Goal: Navigation & Orientation: Find specific page/section

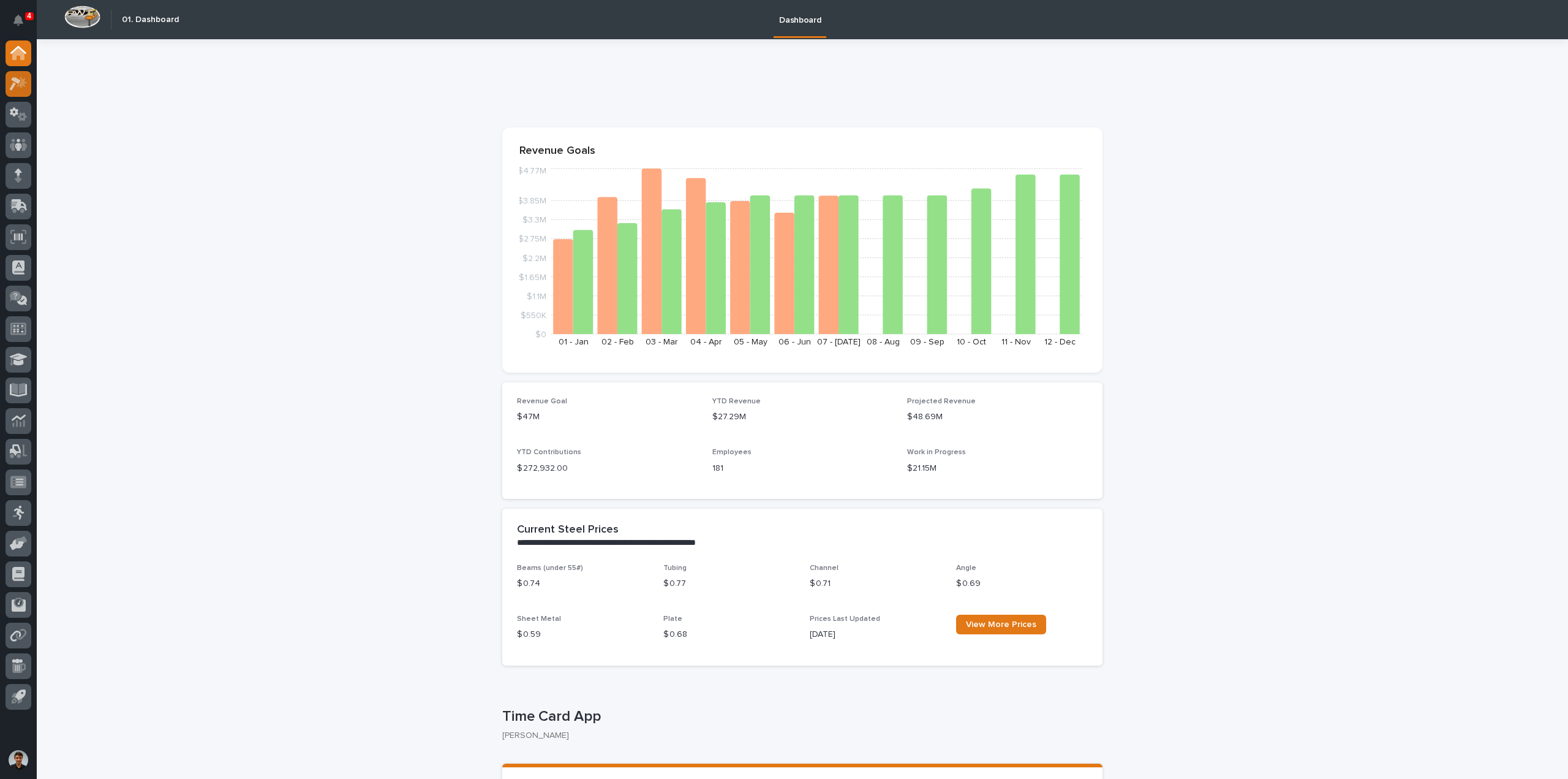
click at [6, 78] on div at bounding box center [18, 84] width 26 height 26
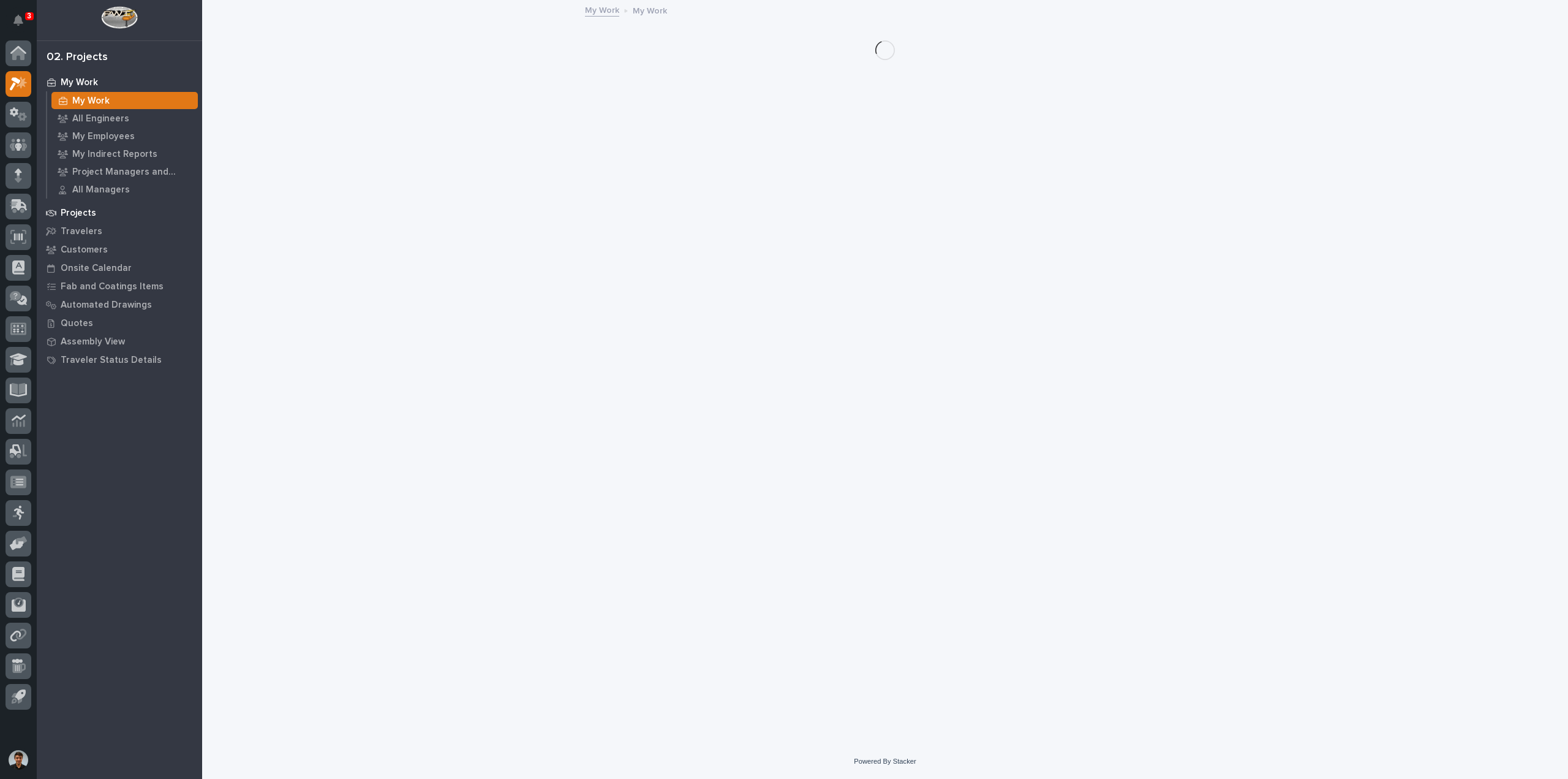
click at [116, 210] on div "Projects" at bounding box center [119, 212] width 159 height 17
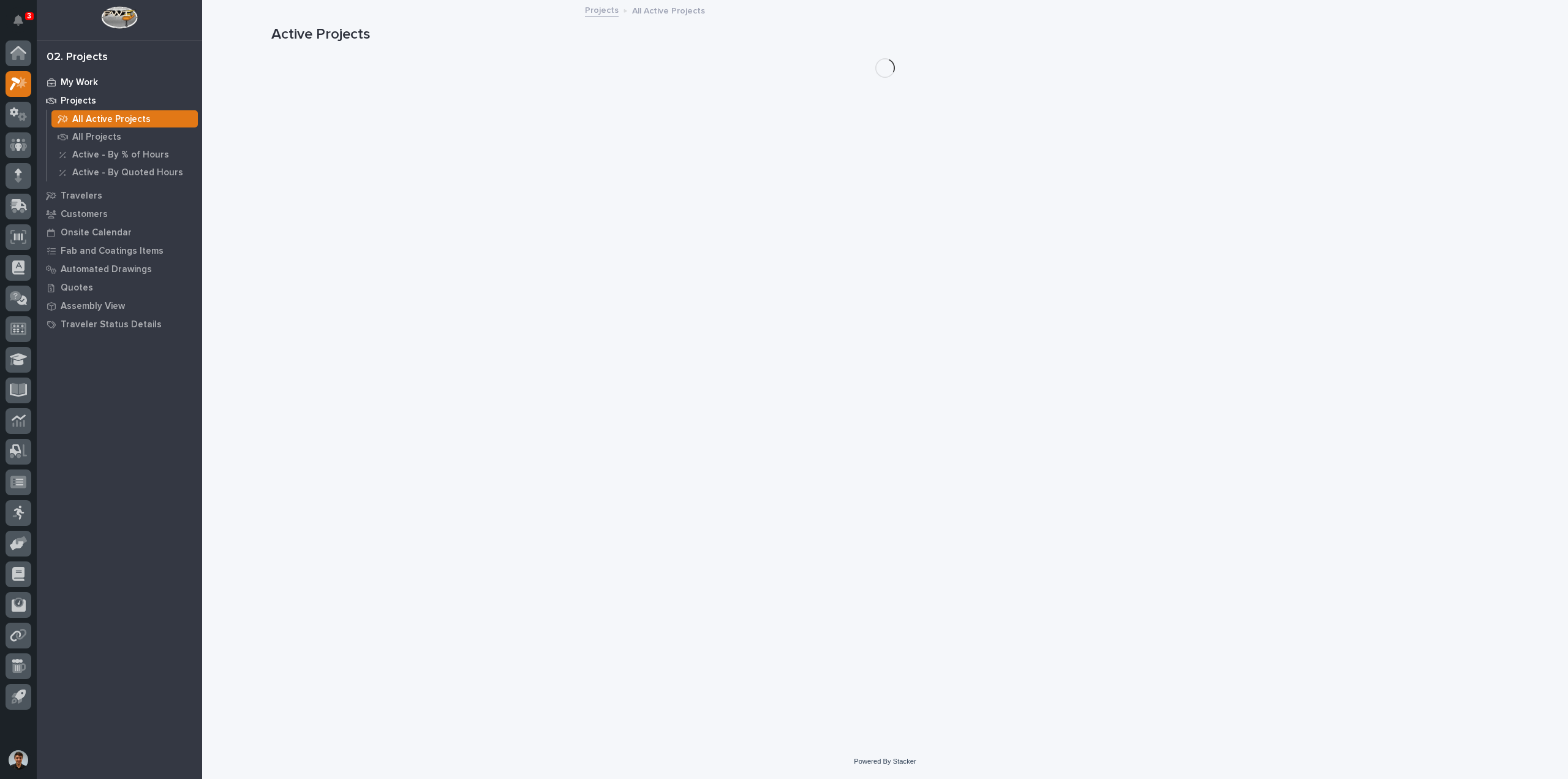
click at [89, 82] on p "My Work" at bounding box center [79, 82] width 38 height 11
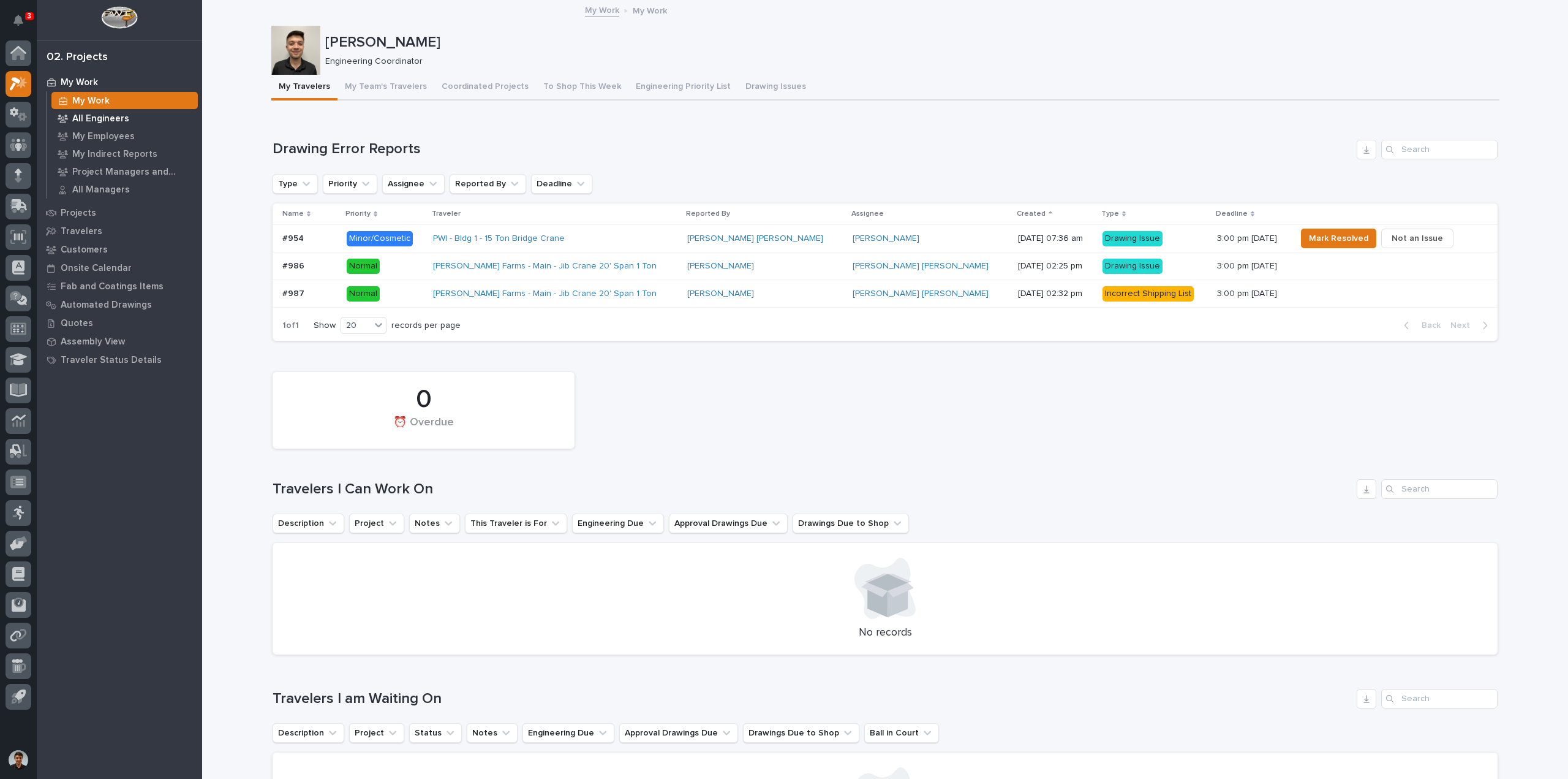
click at [99, 119] on p "All Engineers" at bounding box center [101, 119] width 57 height 11
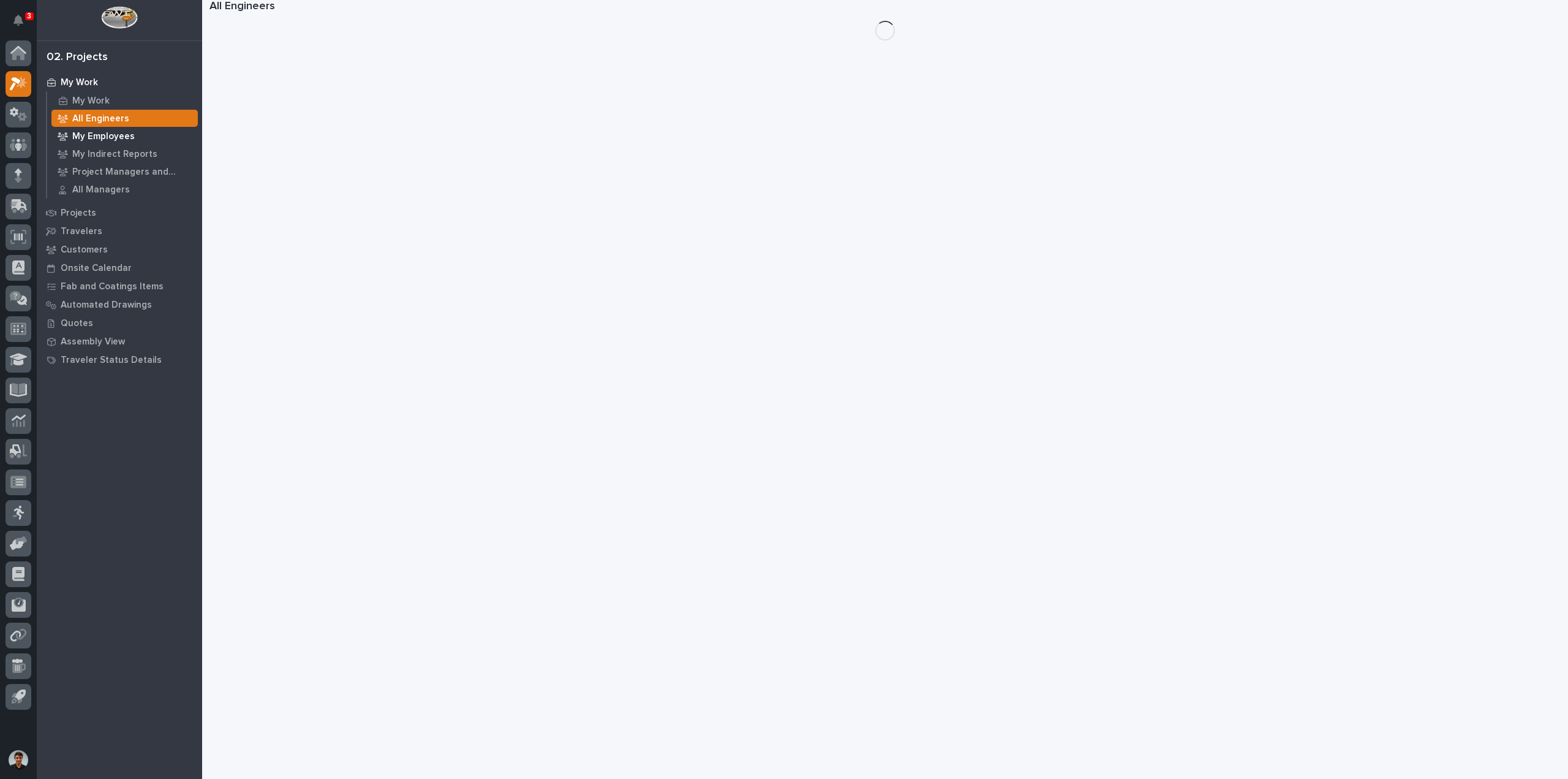
click at [120, 134] on p "My Employees" at bounding box center [103, 136] width 62 height 11
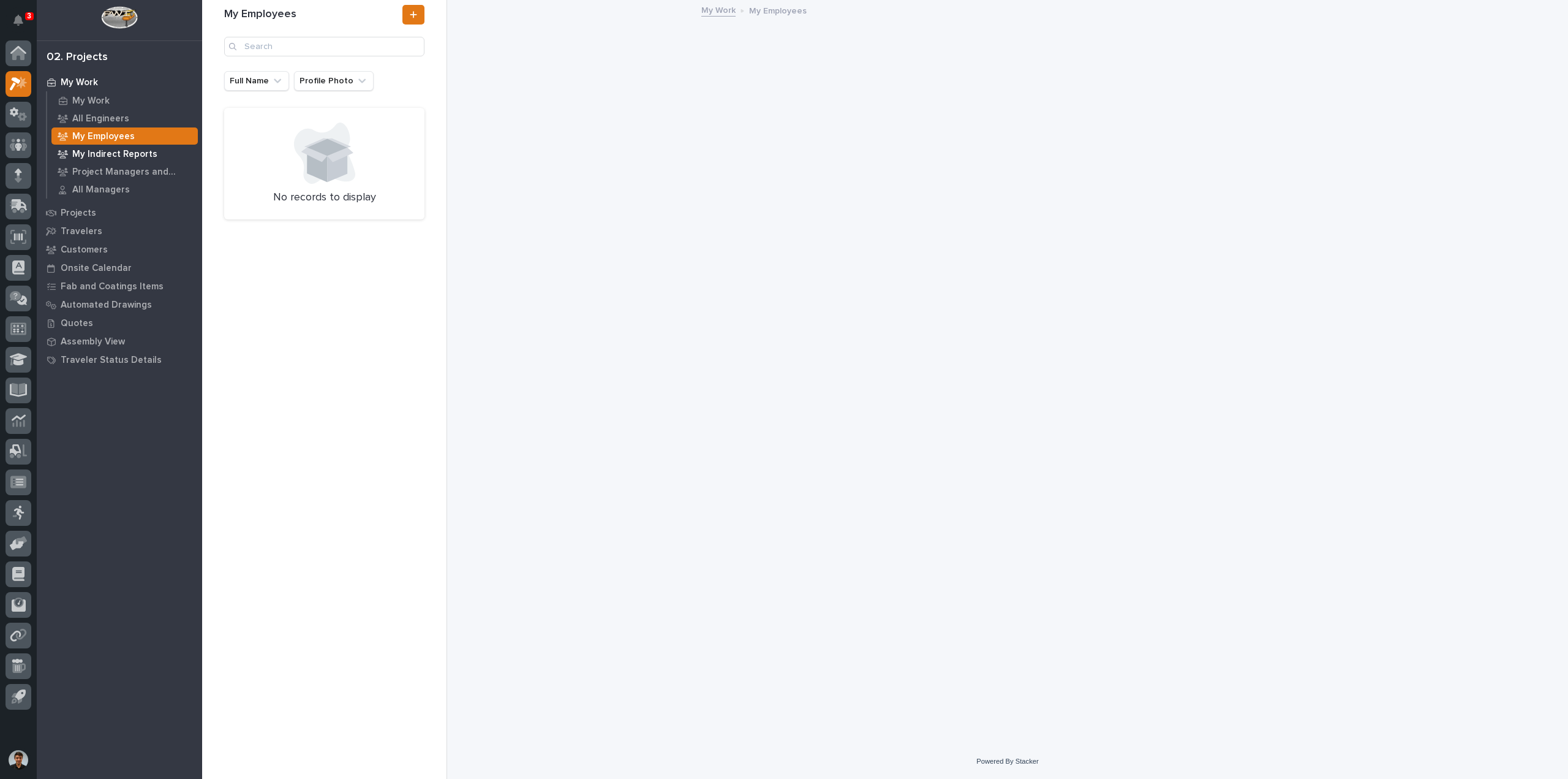
click at [126, 155] on p "My Indirect Reports" at bounding box center [114, 154] width 85 height 11
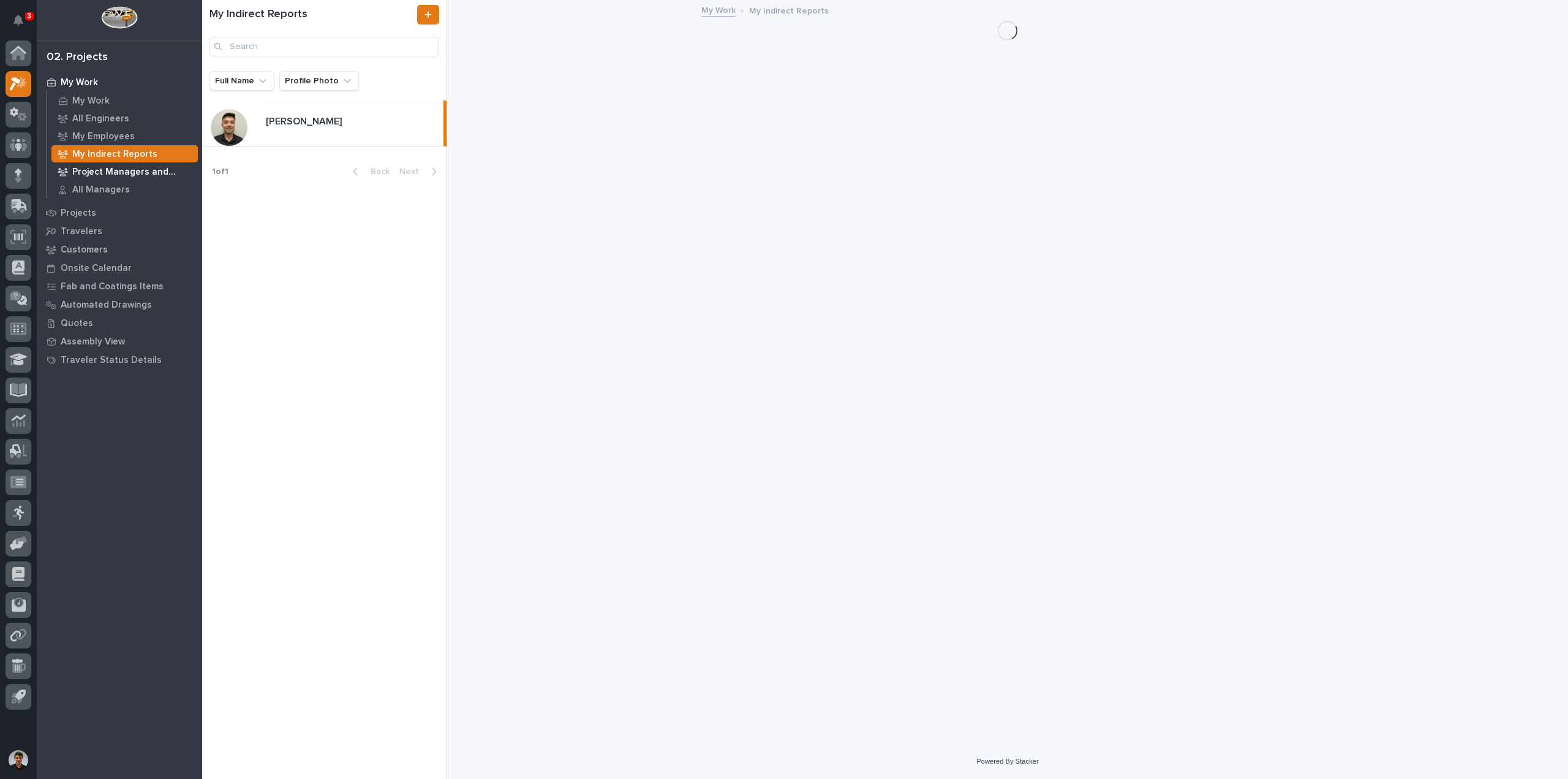
click at [129, 175] on p "Project Managers and Engineers" at bounding box center [132, 172] width 121 height 11
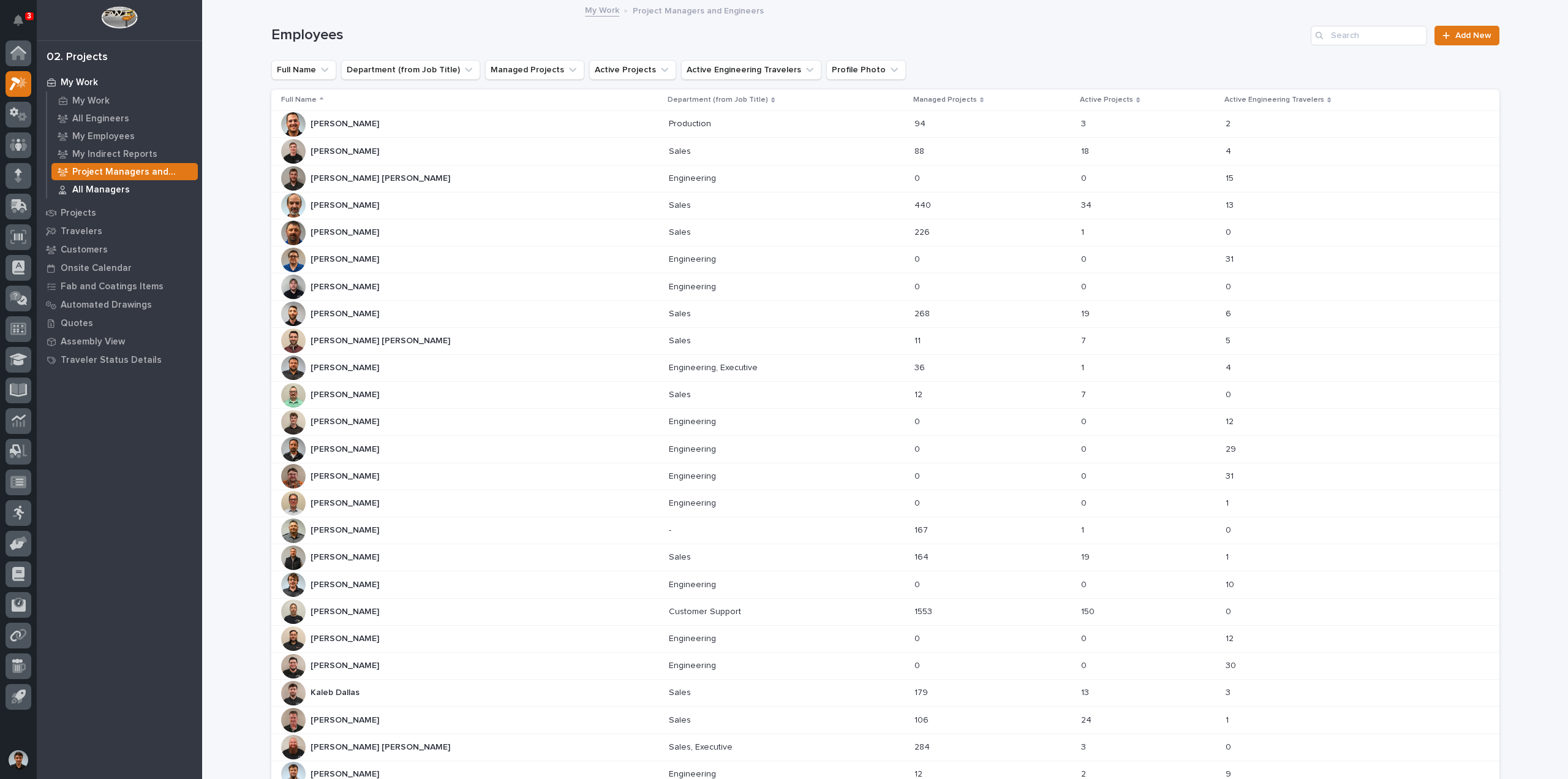
click at [127, 191] on div "All Managers" at bounding box center [125, 189] width 147 height 17
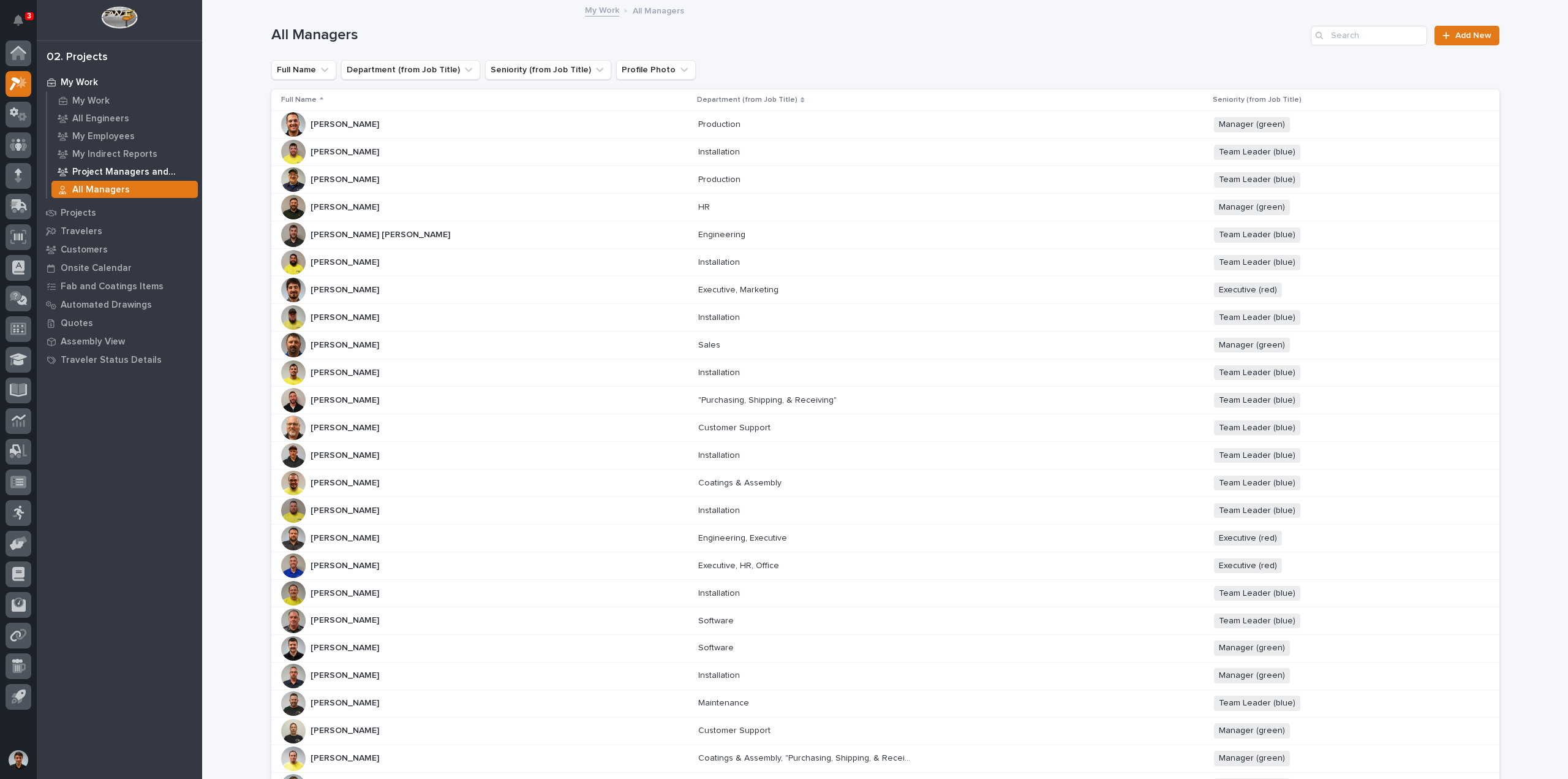
click at [115, 172] on p "Project Managers and Engineers" at bounding box center [132, 172] width 121 height 11
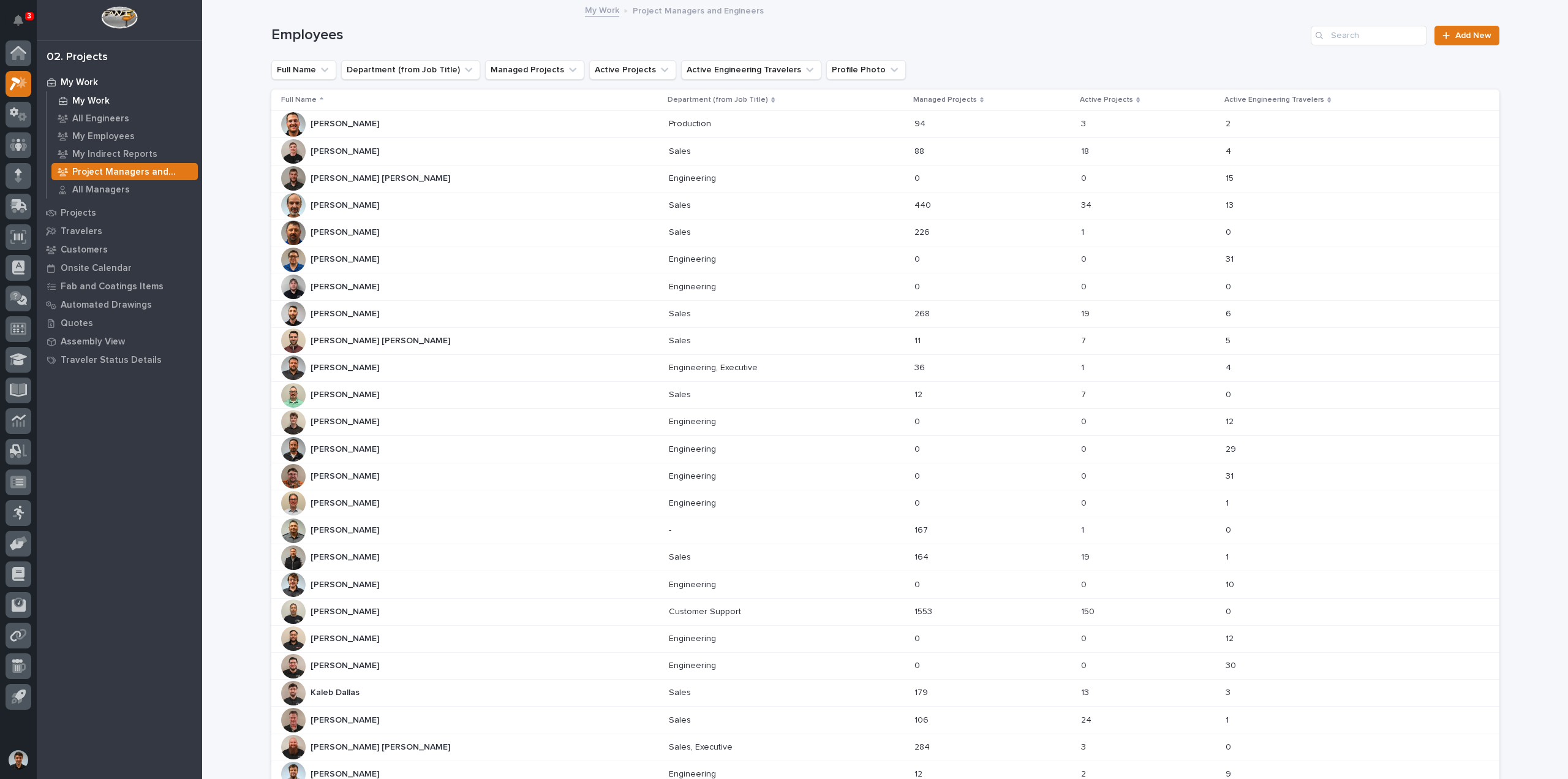
click at [90, 97] on p "My Work" at bounding box center [91, 101] width 38 height 11
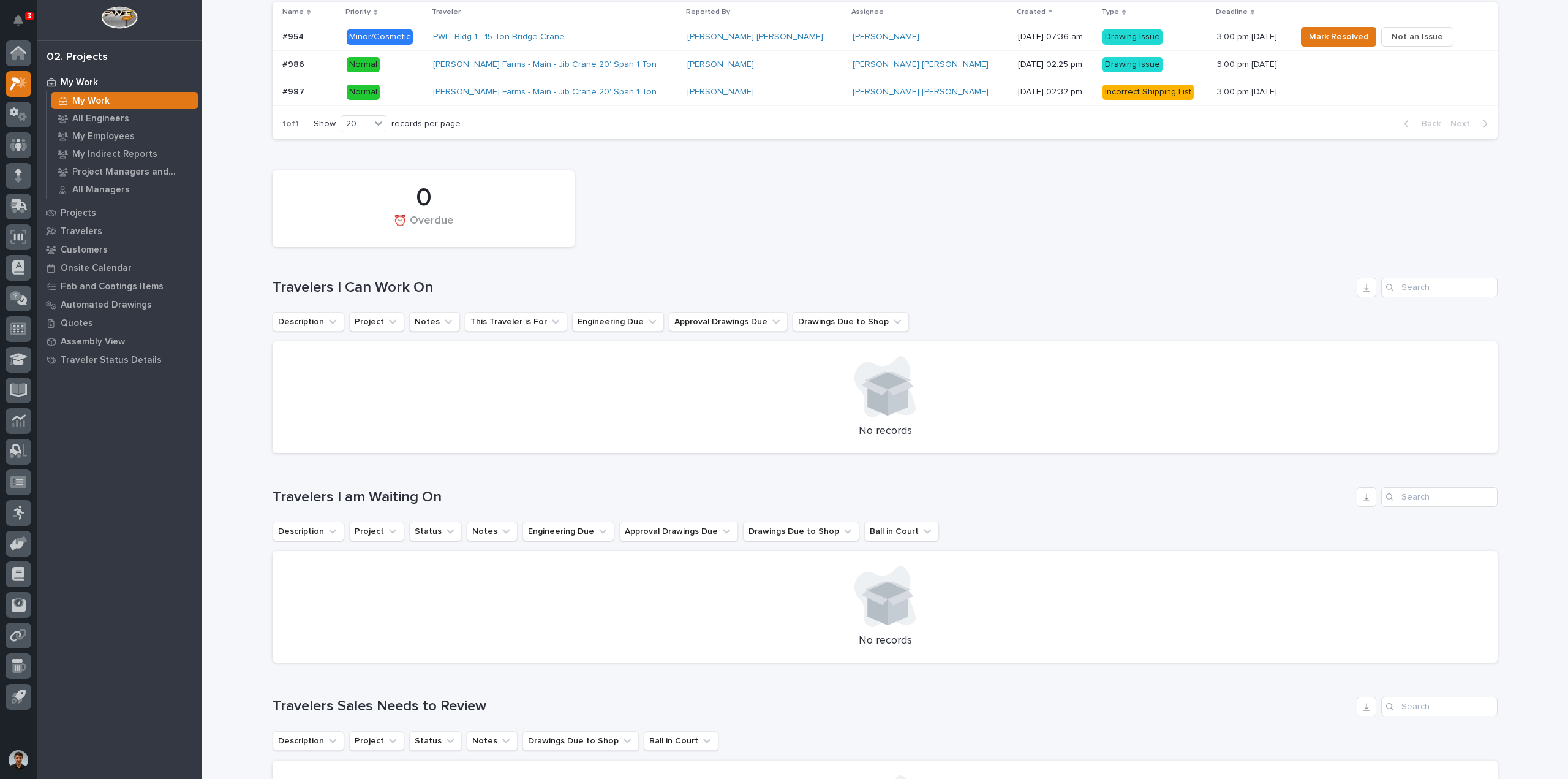
scroll to position [306, 0]
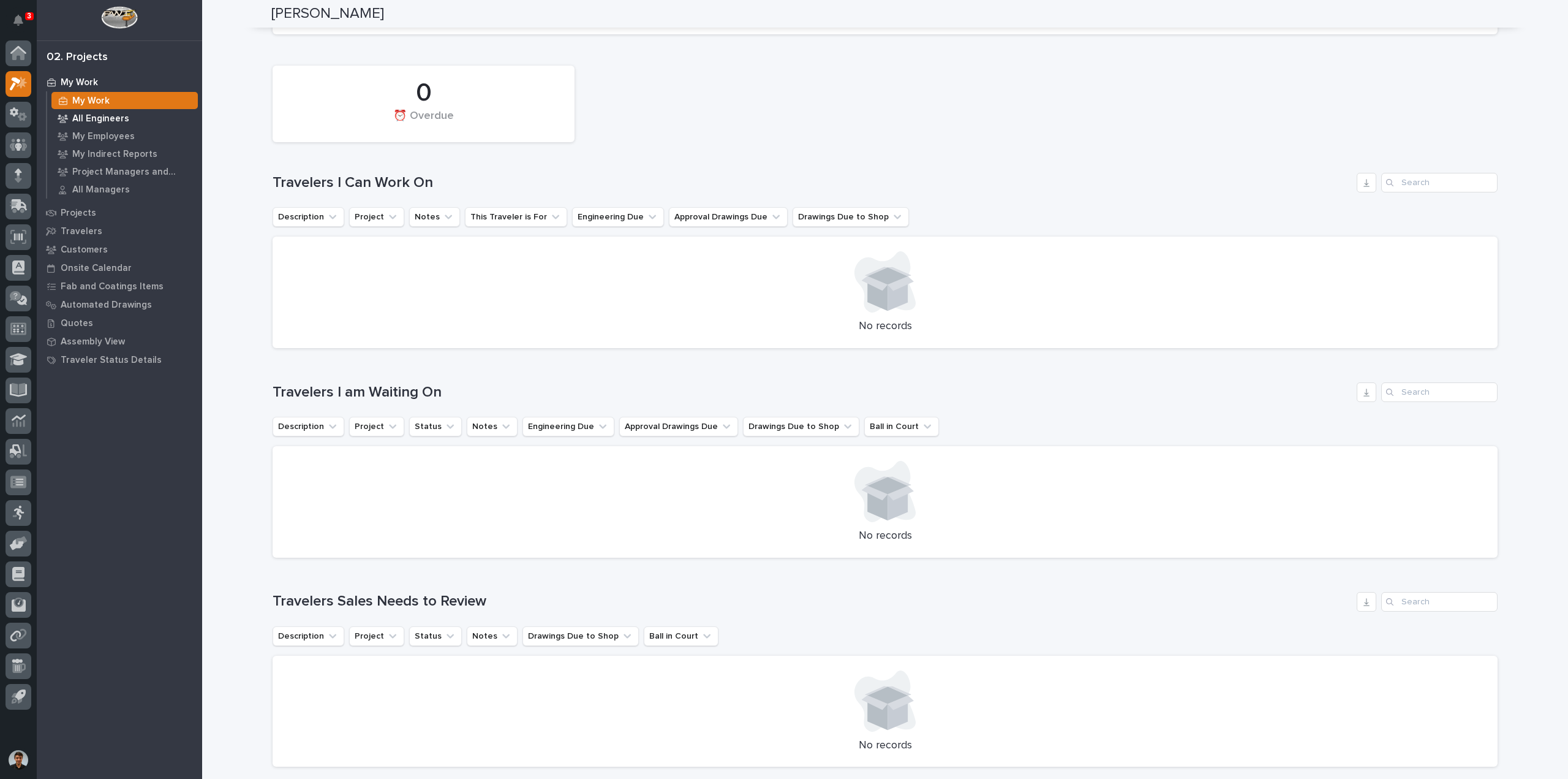
click at [136, 121] on div "All Engineers" at bounding box center [125, 118] width 147 height 17
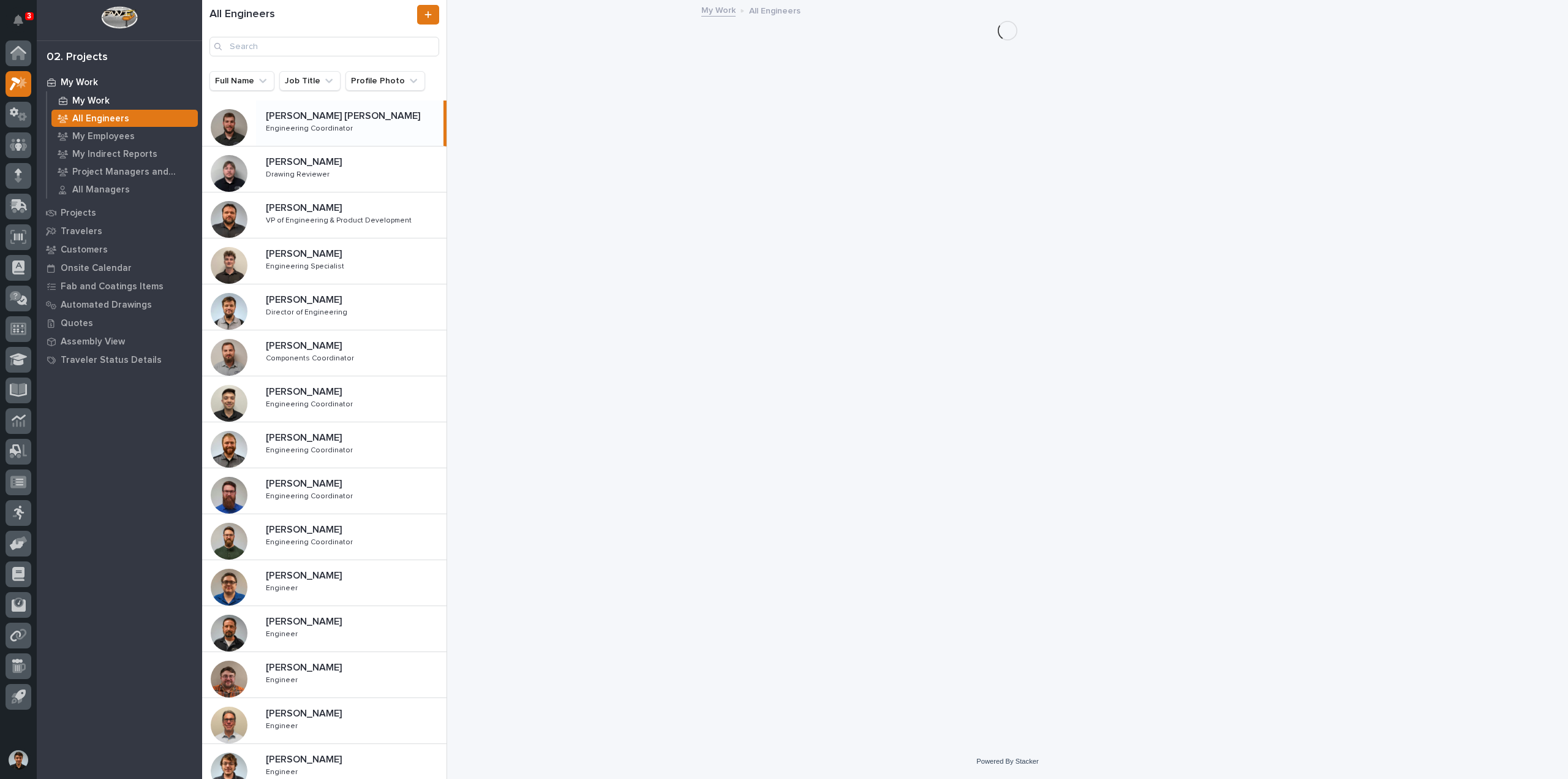
click at [130, 106] on div "My Work" at bounding box center [125, 101] width 147 height 17
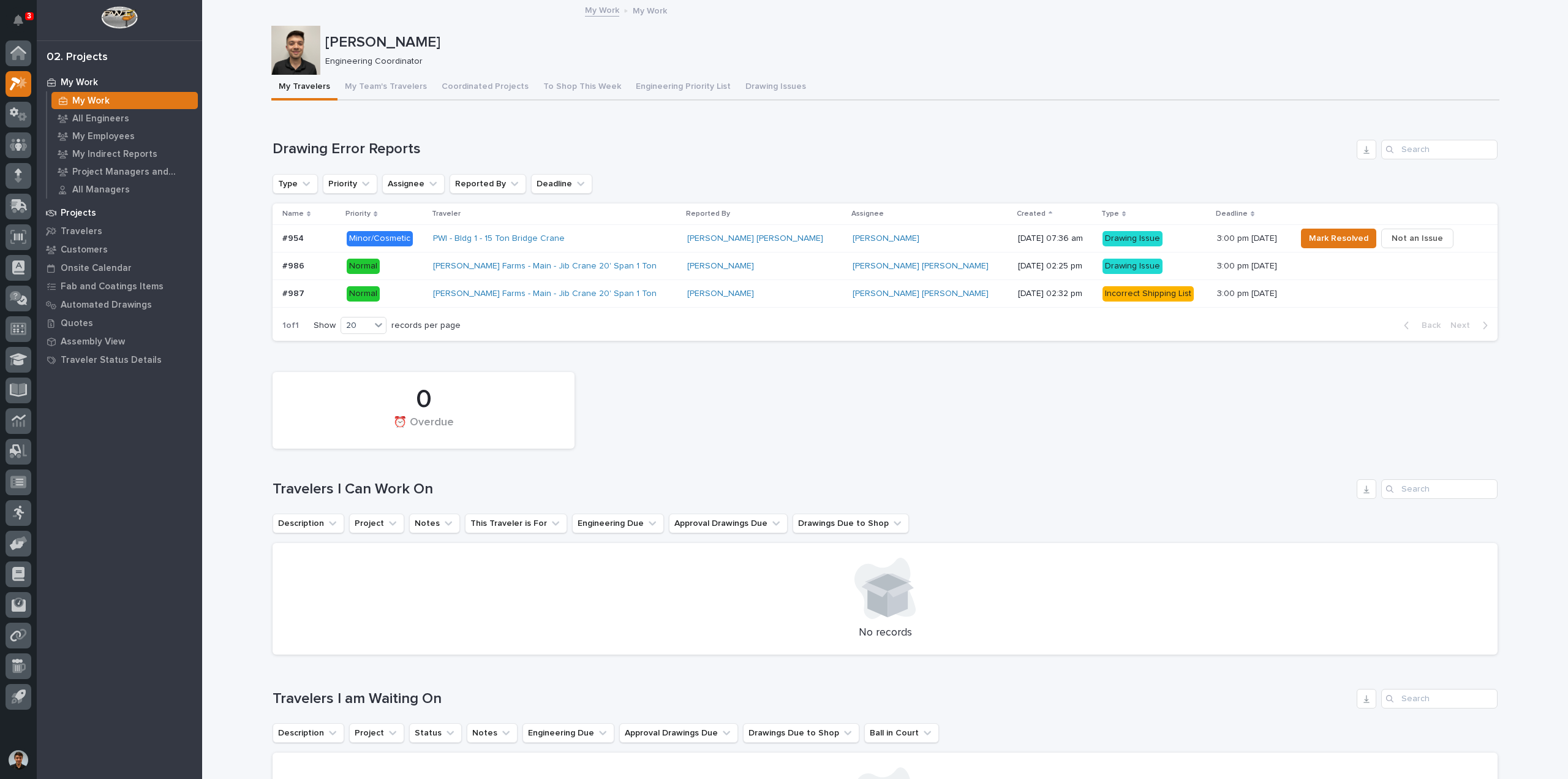
click at [92, 214] on p "Projects" at bounding box center [78, 213] width 36 height 11
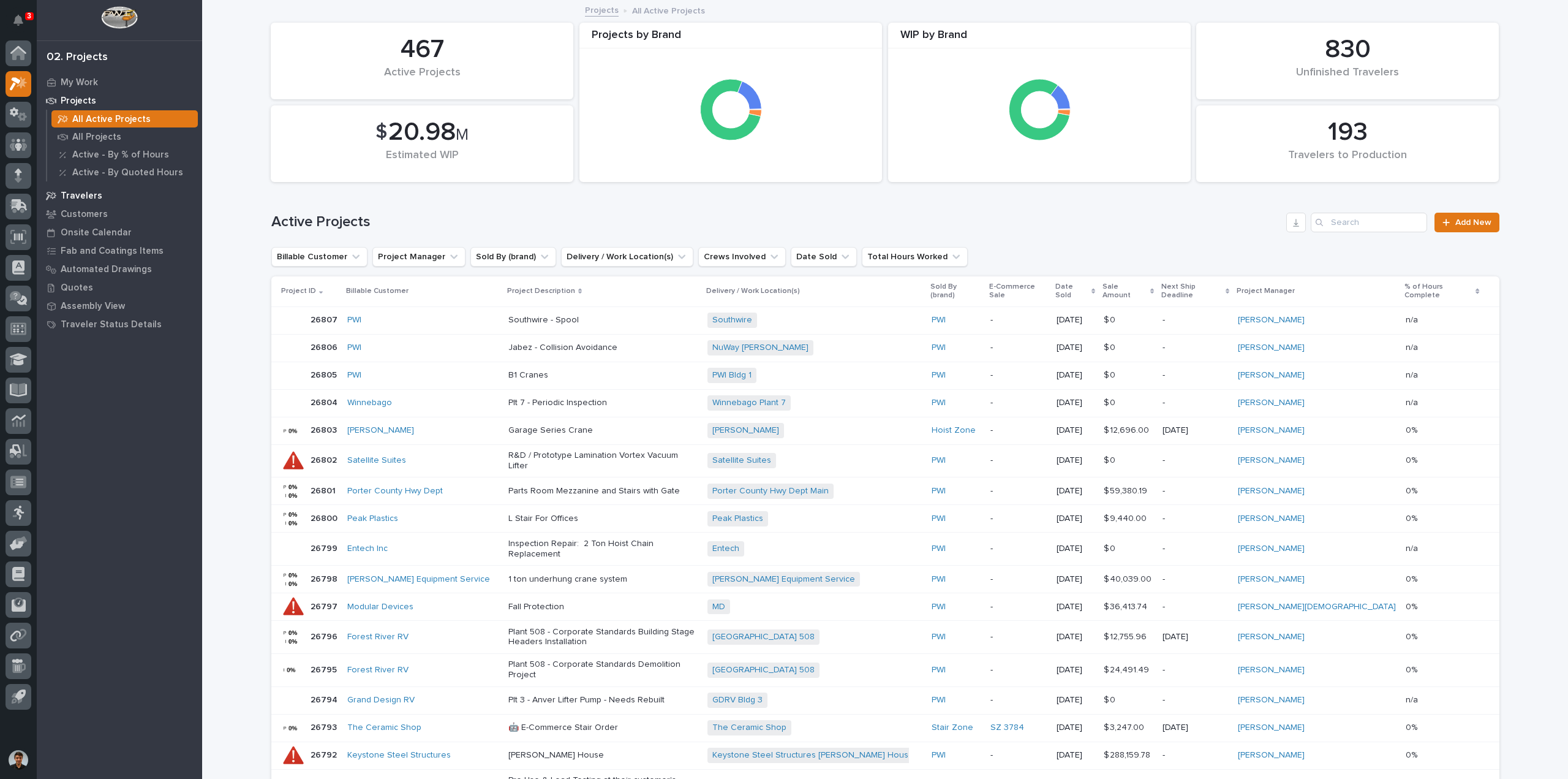
click at [96, 194] on p "Travelers" at bounding box center [81, 196] width 42 height 11
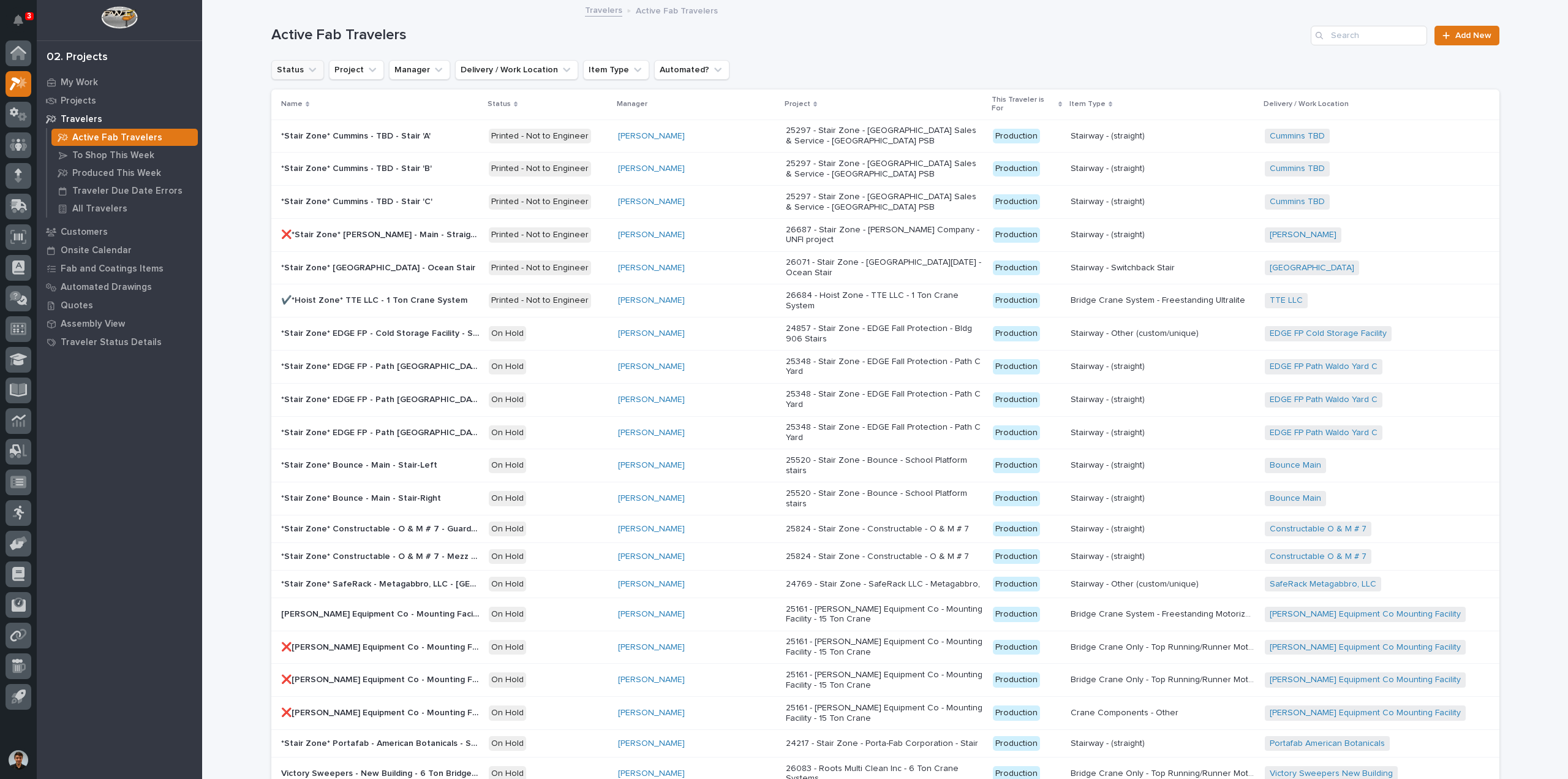
click at [293, 73] on button "Status" at bounding box center [297, 69] width 53 height 19
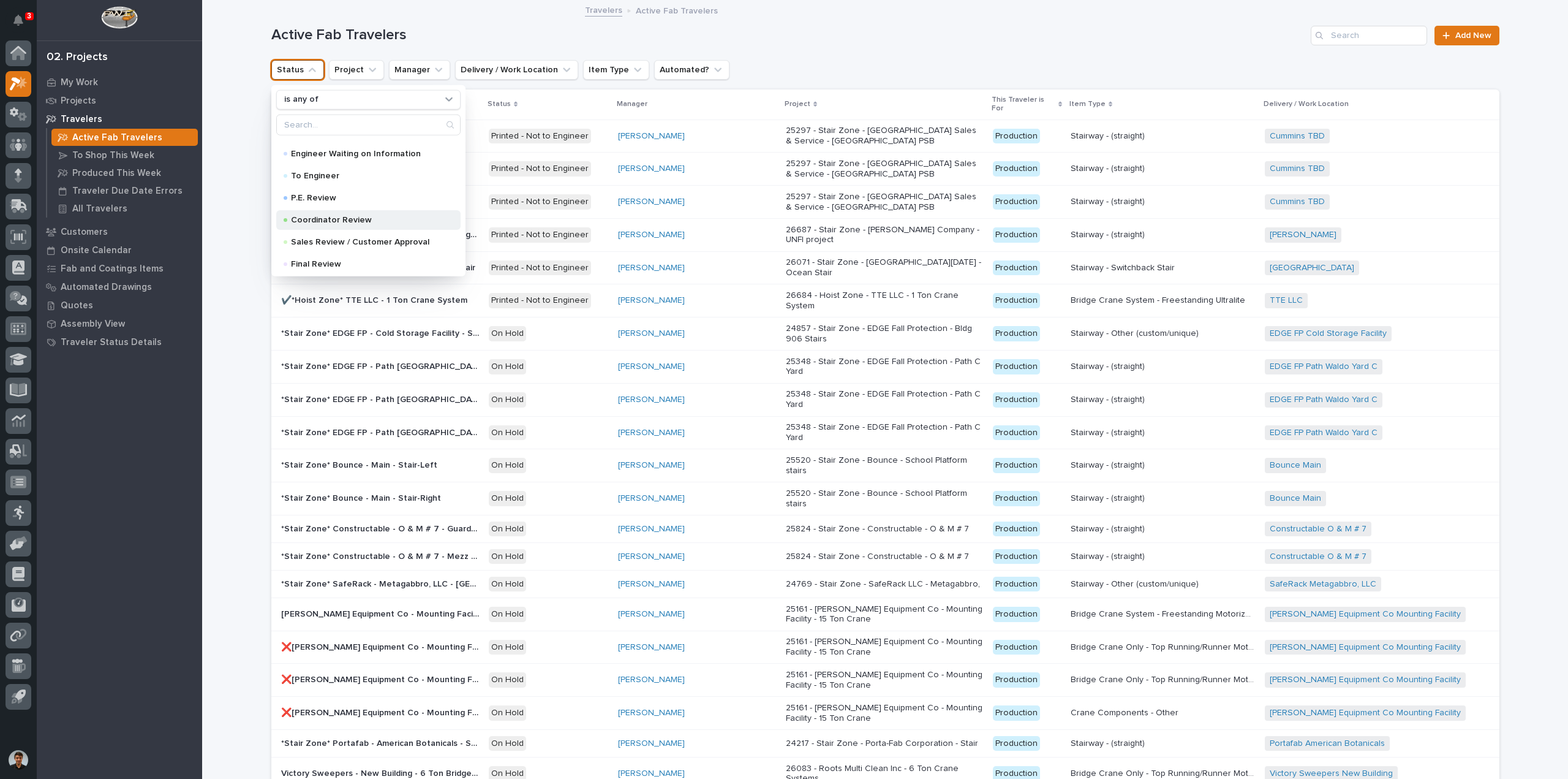
scroll to position [123, 0]
click at [377, 180] on p "Sales Review / Customer Approval" at bounding box center [365, 180] width 150 height 8
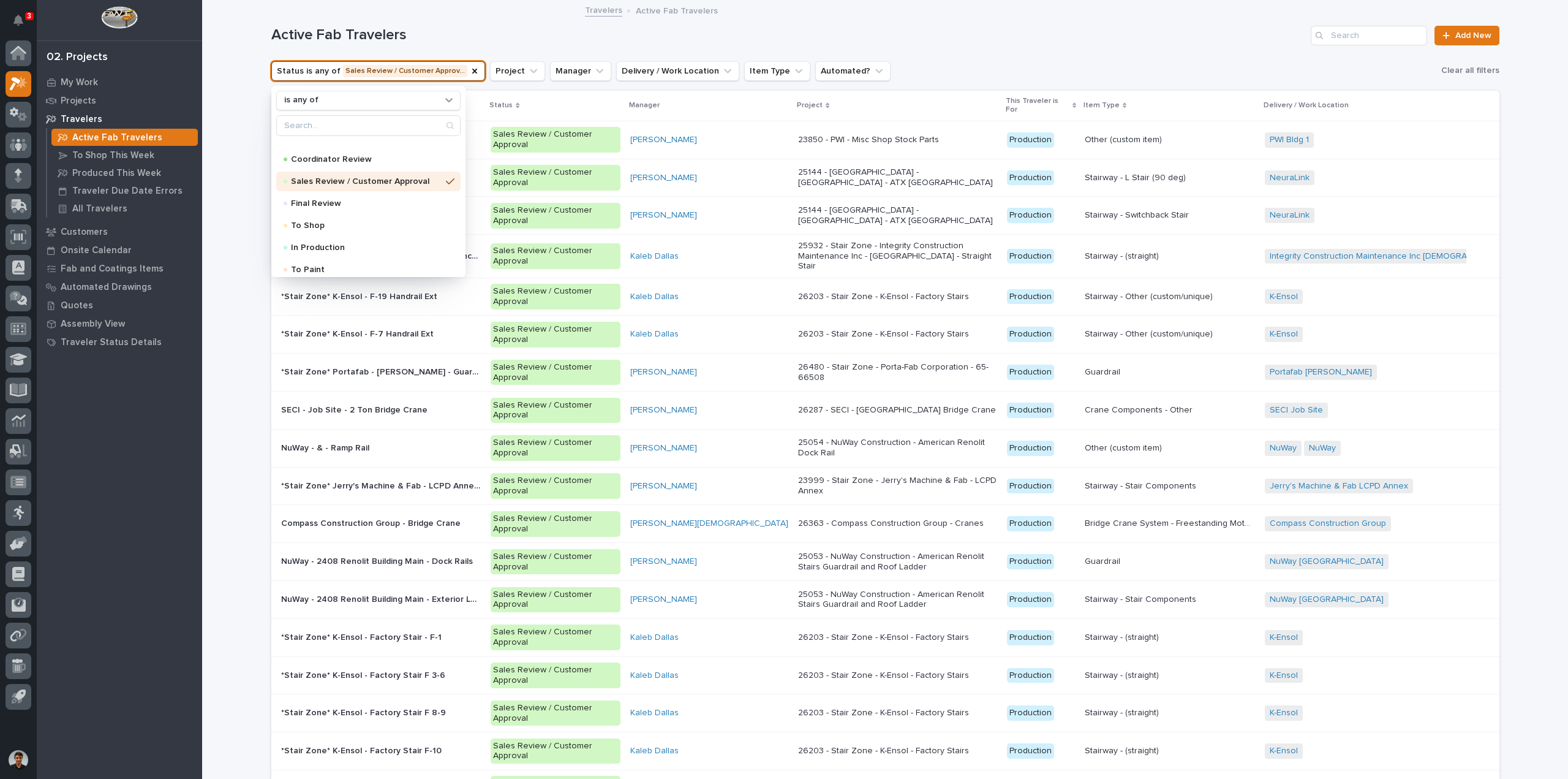
click at [938, 34] on h1 "Active Fab Travelers" at bounding box center [789, 35] width 1035 height 18
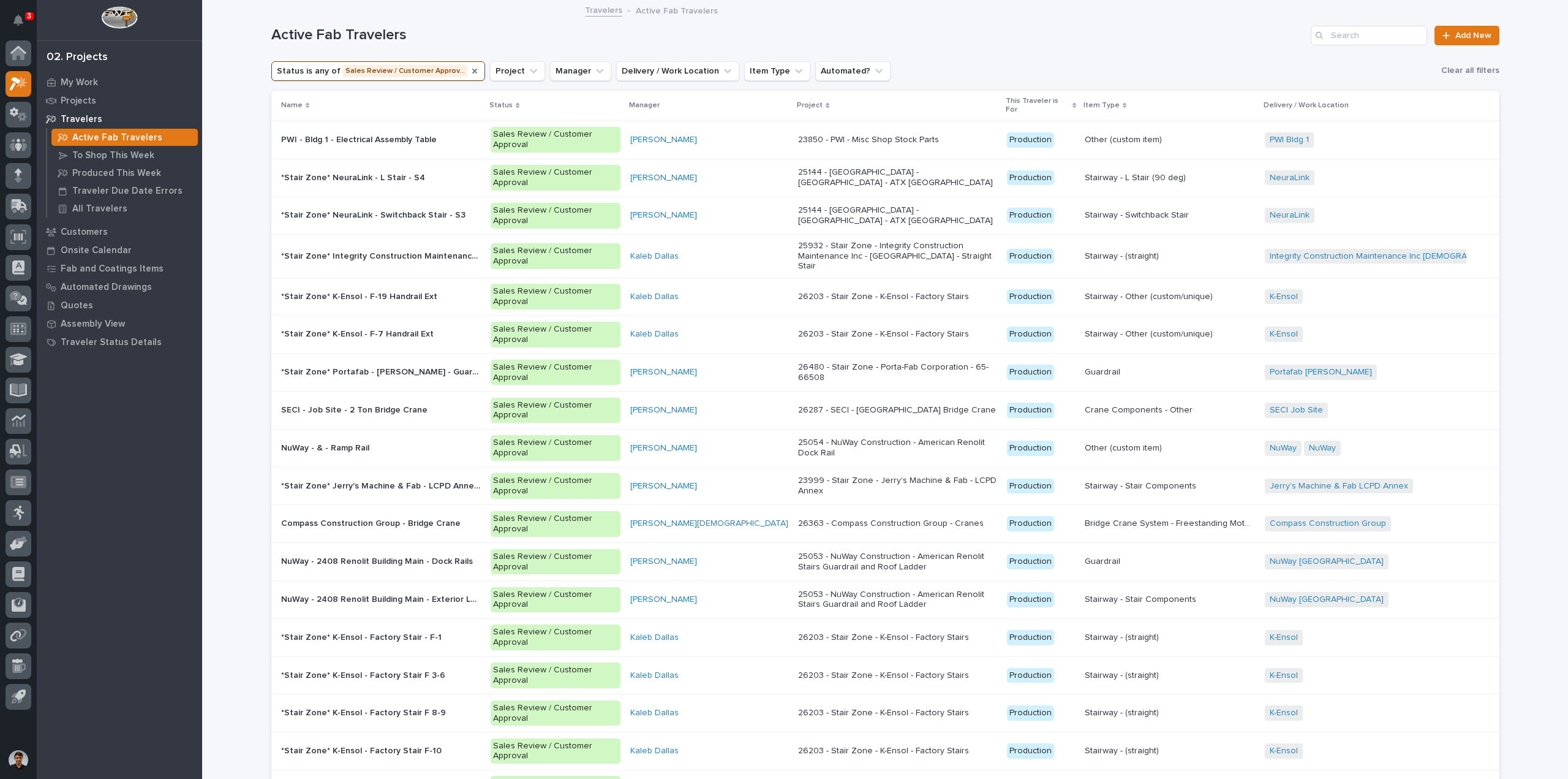
click at [470, 73] on icon "Status" at bounding box center [474, 71] width 10 height 10
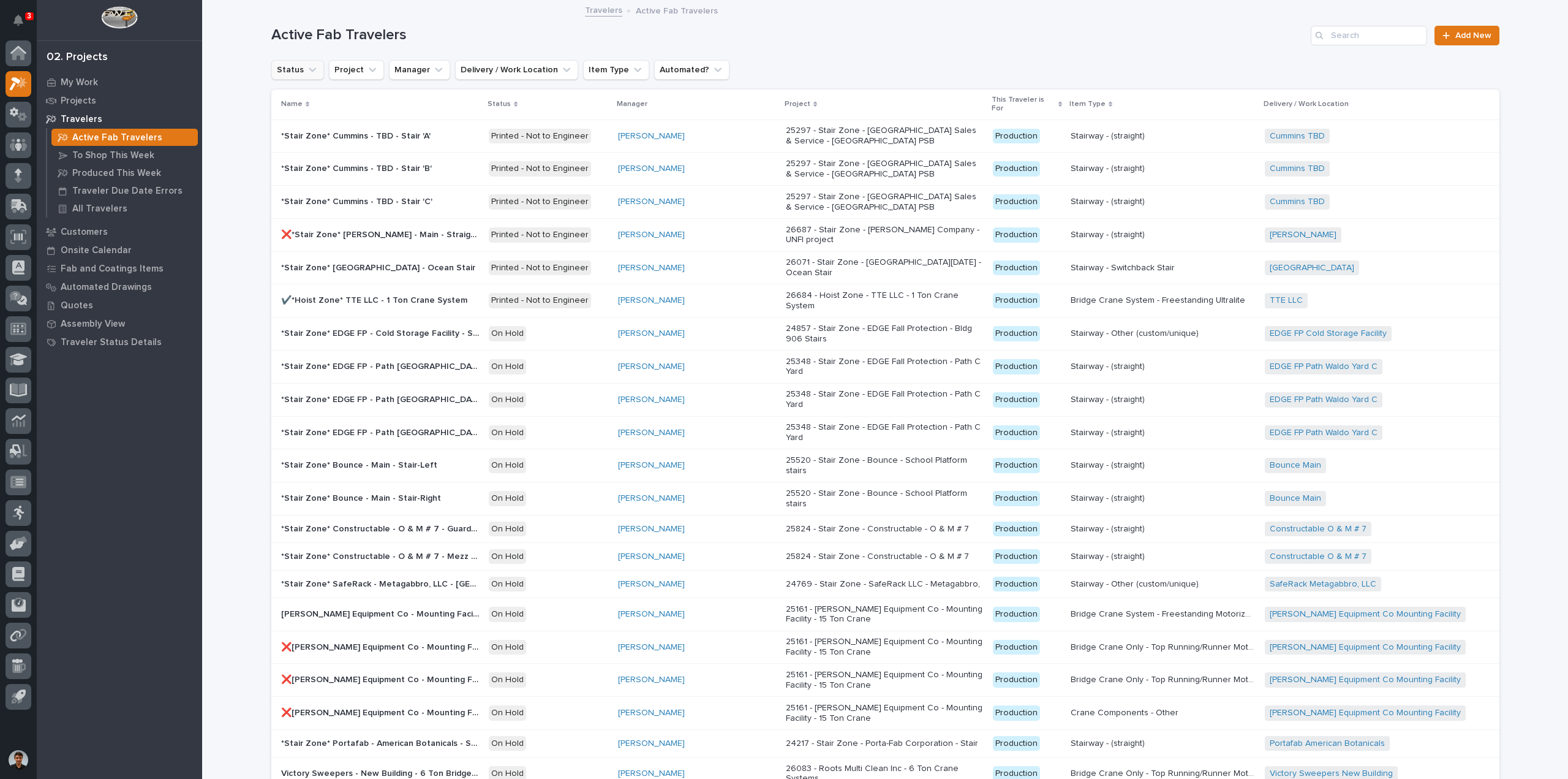
click at [306, 71] on icon "Status" at bounding box center [312, 69] width 12 height 12
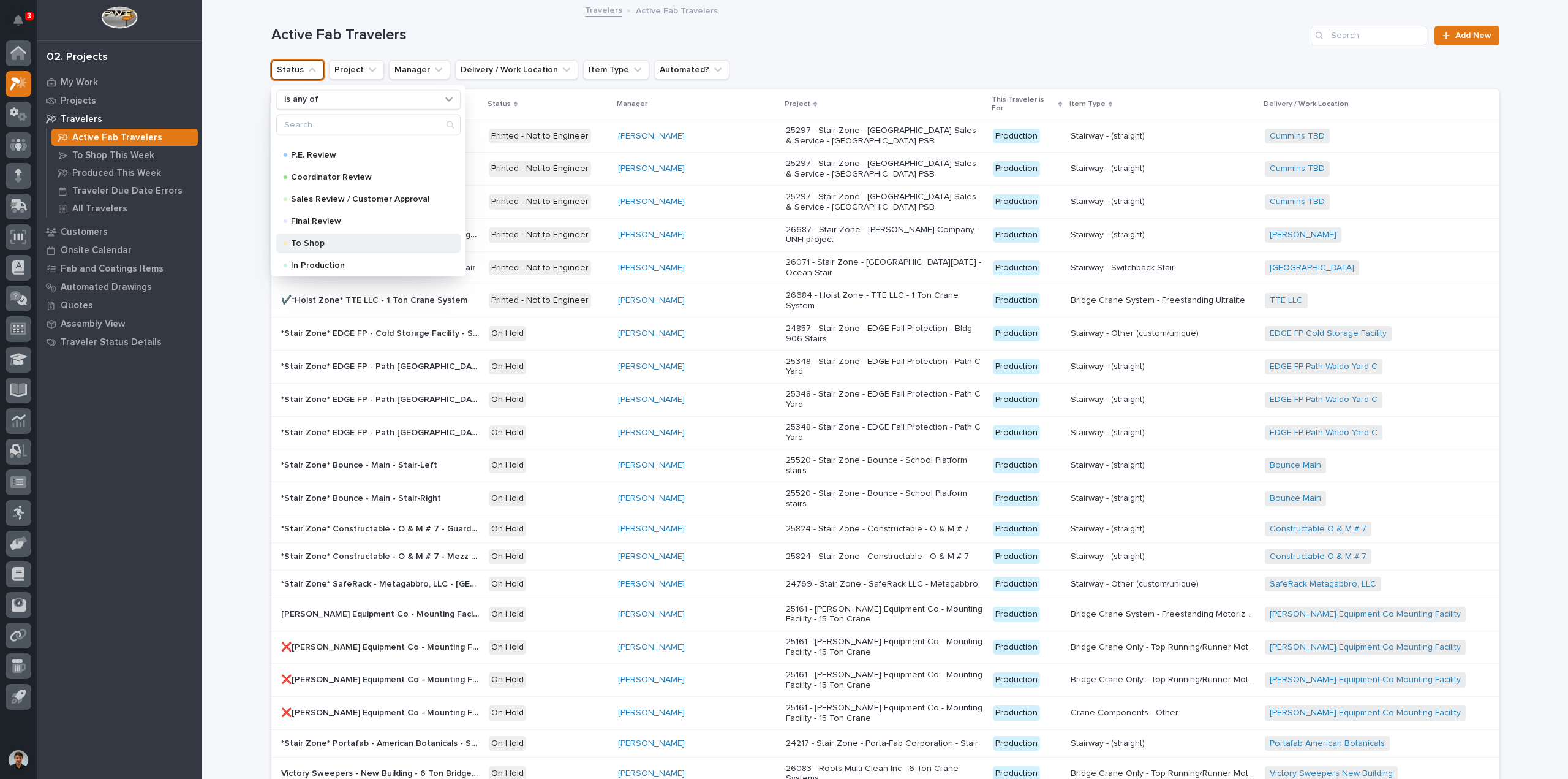
scroll to position [123, 0]
click at [338, 204] on p "Final Review" at bounding box center [365, 202] width 150 height 8
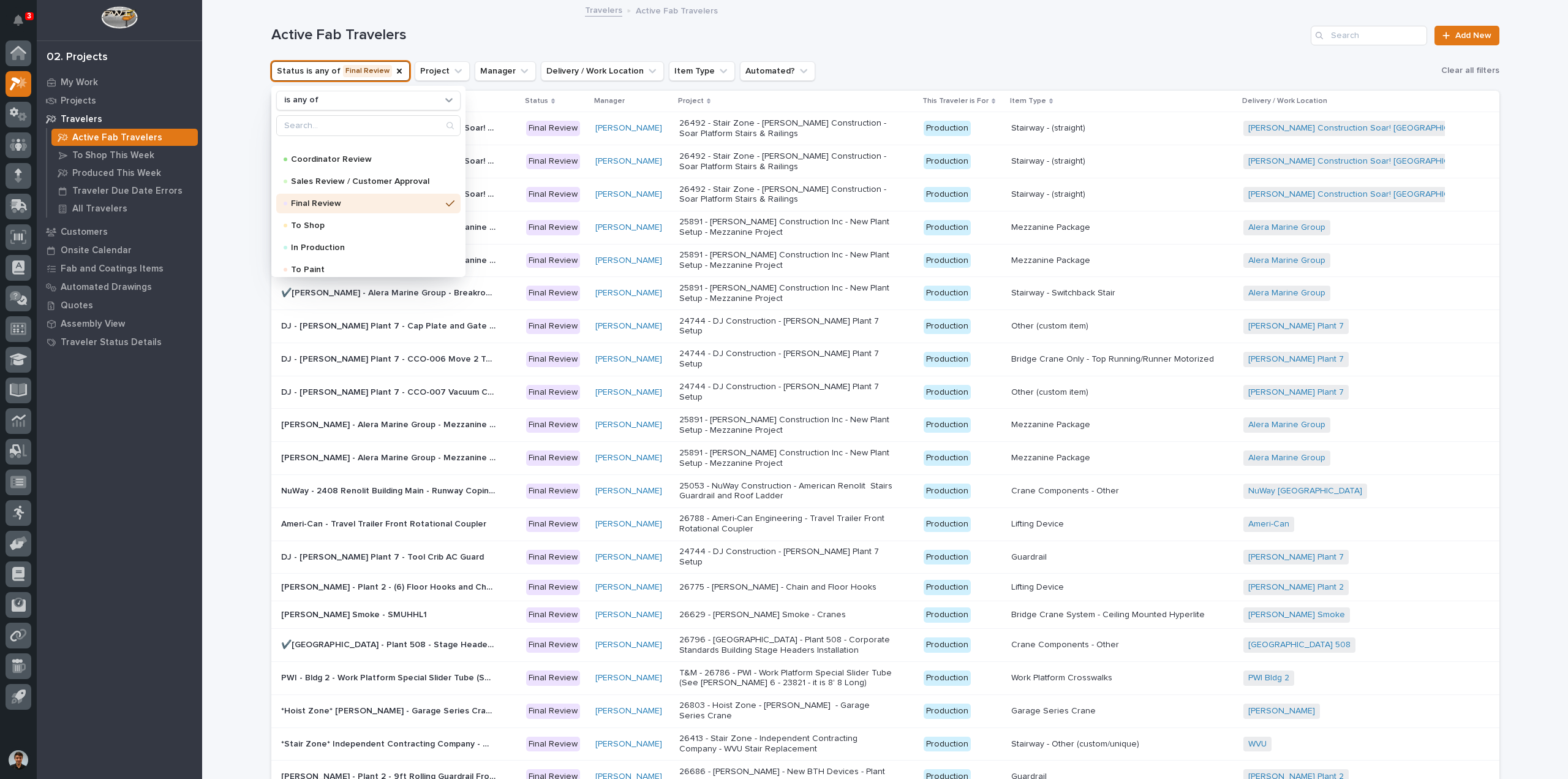
click at [818, 50] on div "Active Fab Travelers Add New" at bounding box center [885, 31] width 1228 height 59
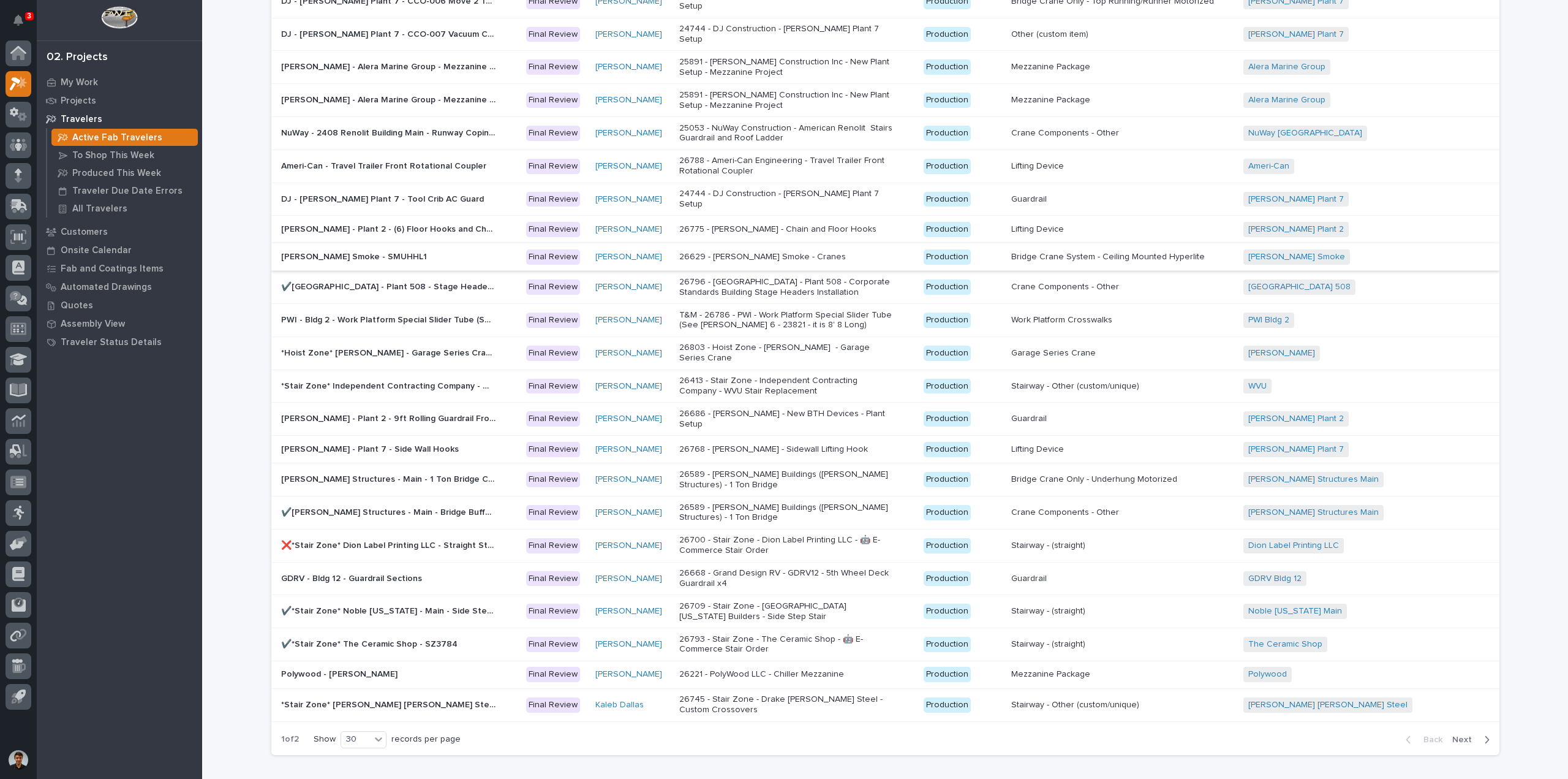
scroll to position [406, 0]
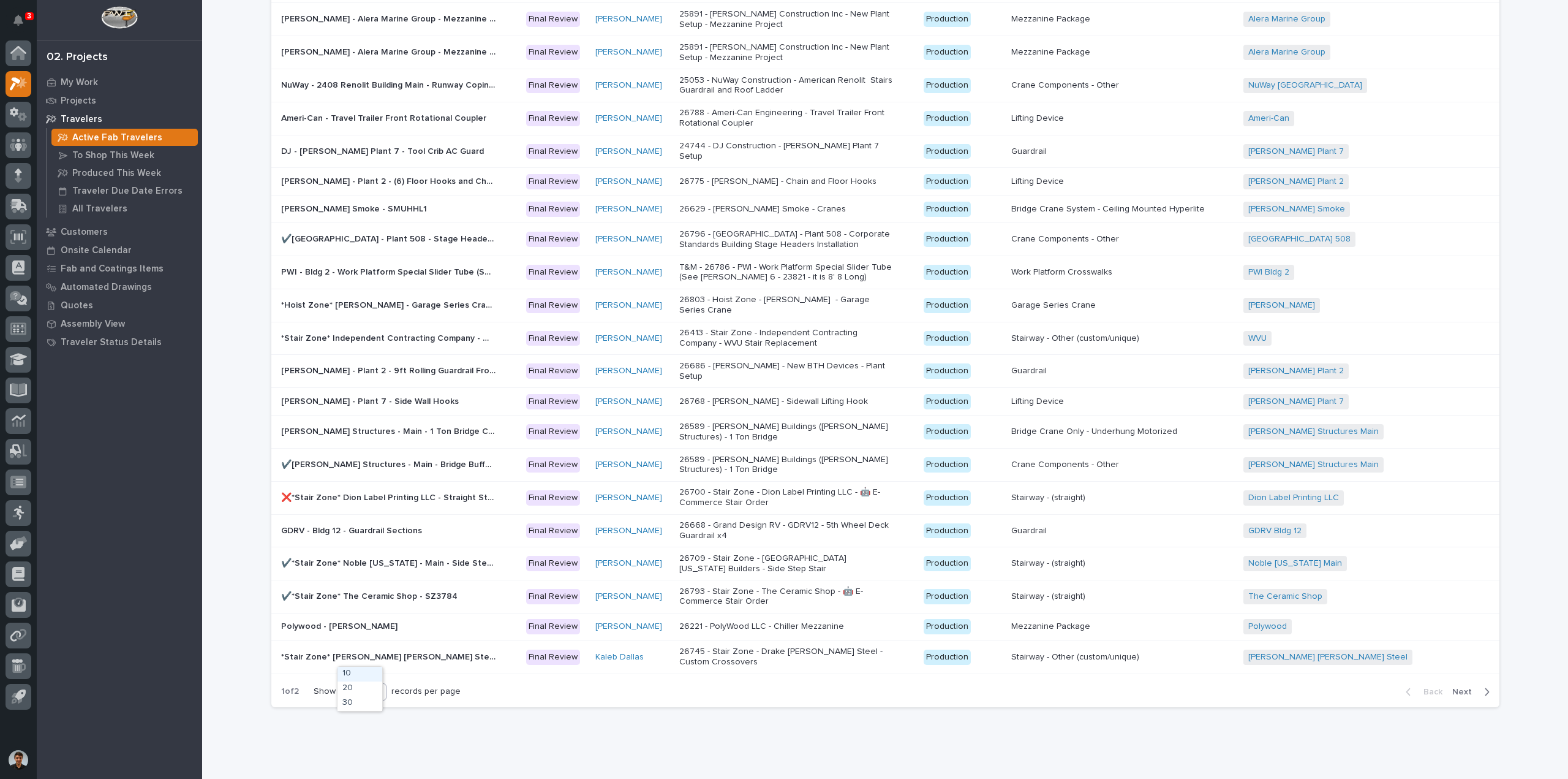
click at [363, 685] on div "30" at bounding box center [356, 691] width 29 height 13
click at [349, 700] on div "30" at bounding box center [360, 703] width 45 height 15
click at [359, 676] on div "1 of 2 Show 30 records per page" at bounding box center [371, 691] width 199 height 30
click at [359, 685] on div "30" at bounding box center [356, 691] width 29 height 13
click at [358, 696] on div "30" at bounding box center [360, 703] width 45 height 15
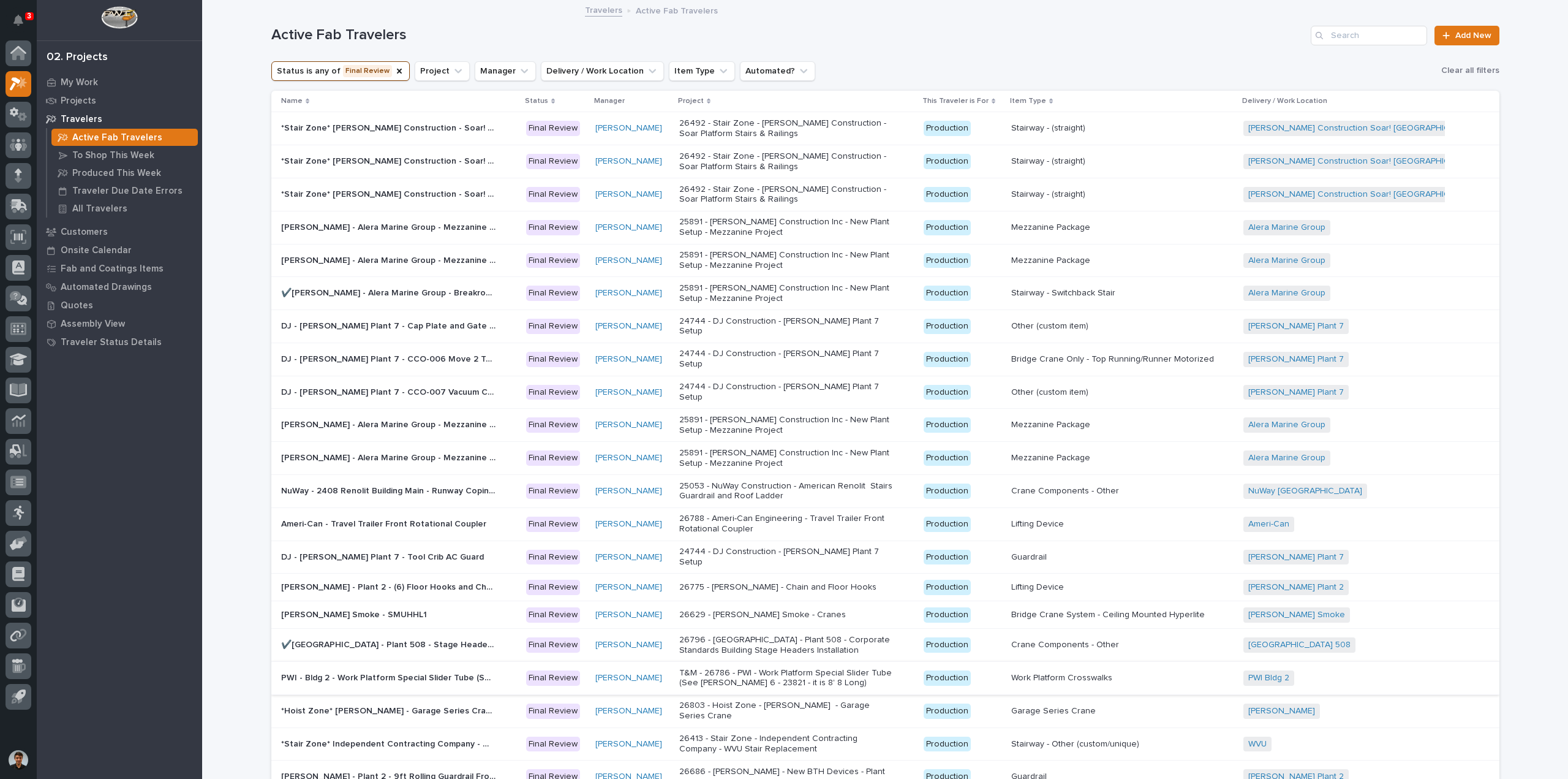
scroll to position [0, 0]
click at [395, 71] on icon "Status" at bounding box center [399, 71] width 10 height 10
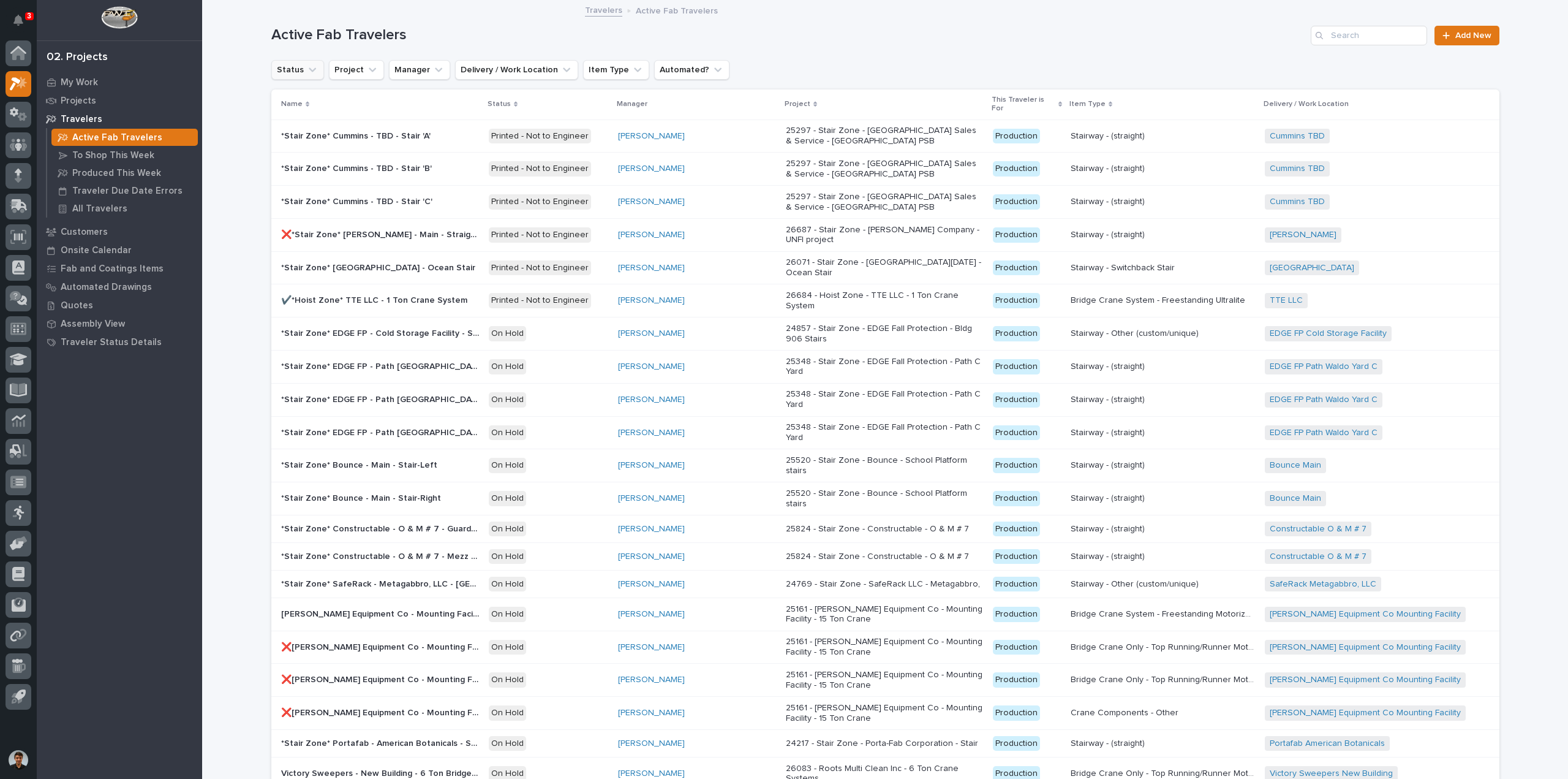
click at [296, 69] on button "Status" at bounding box center [297, 69] width 53 height 19
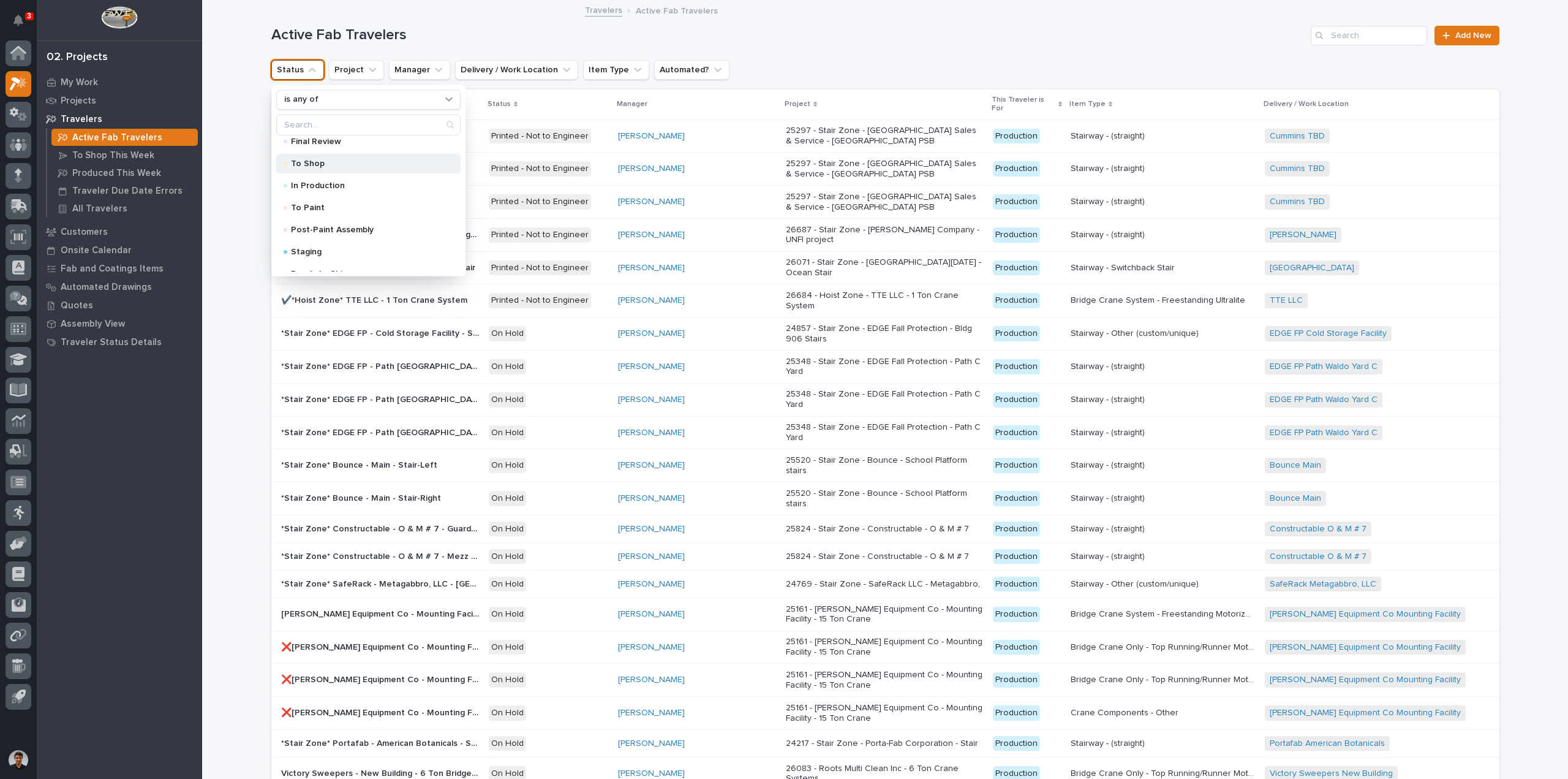
scroll to position [123, 0]
click at [359, 195] on div "Final Review" at bounding box center [369, 202] width 184 height 19
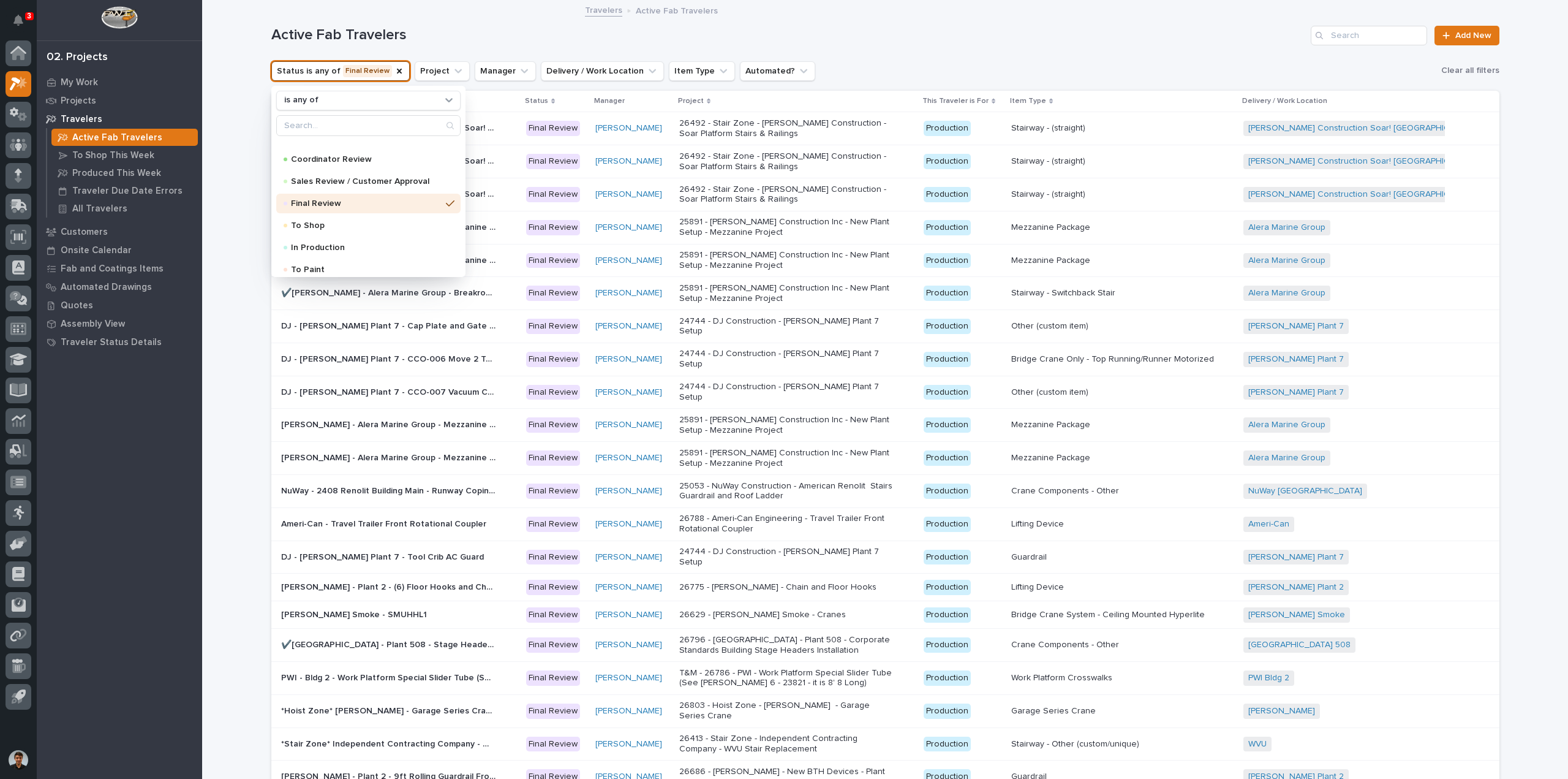
click at [418, 199] on p "Final Review" at bounding box center [365, 203] width 150 height 8
click at [406, 179] on p "Sales Review / Customer Approval" at bounding box center [365, 181] width 150 height 8
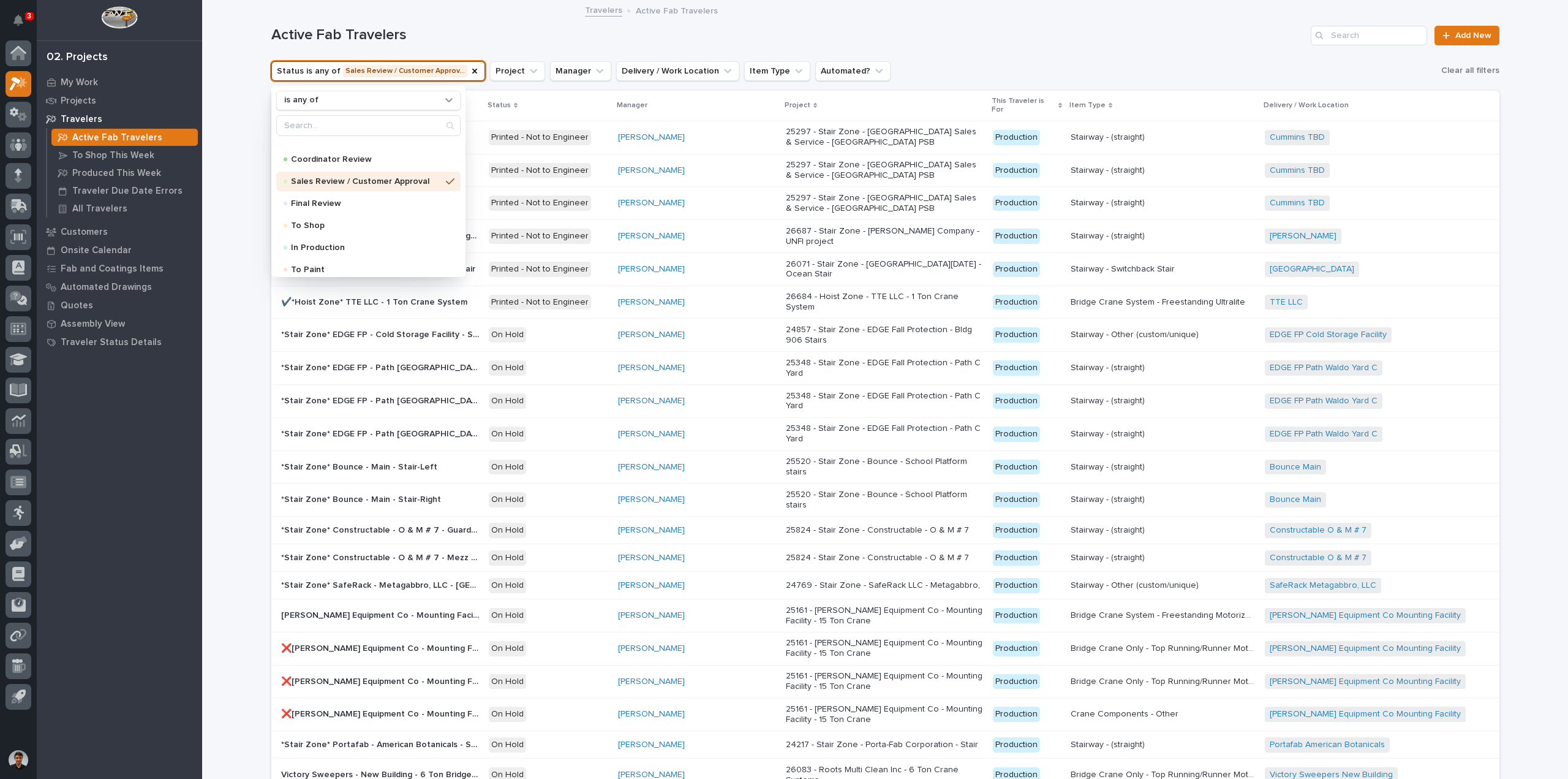
click at [470, 53] on div "Active Fab Travelers Add New" at bounding box center [885, 31] width 1228 height 59
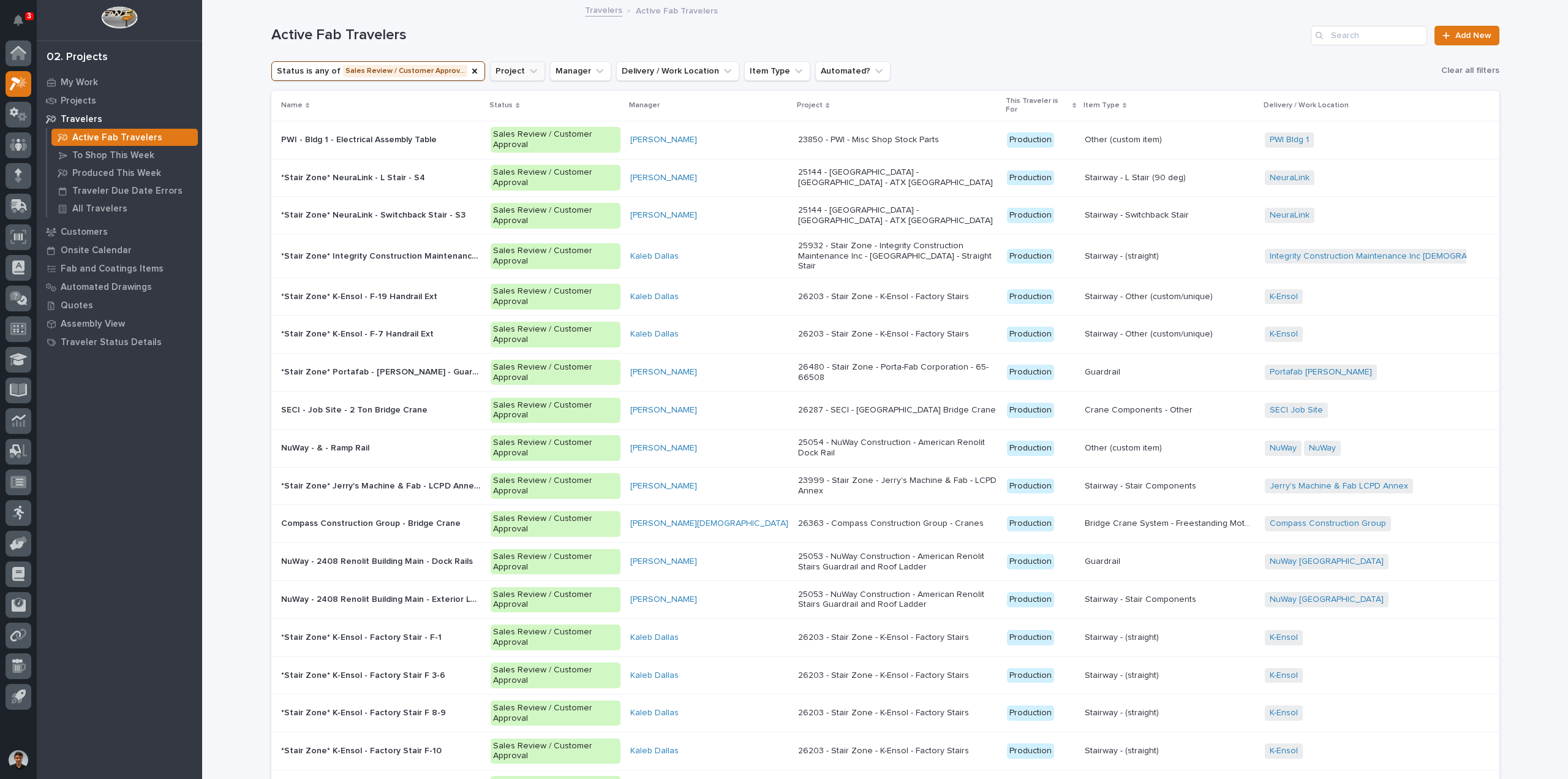
click at [493, 69] on button "Project" at bounding box center [517, 71] width 55 height 19
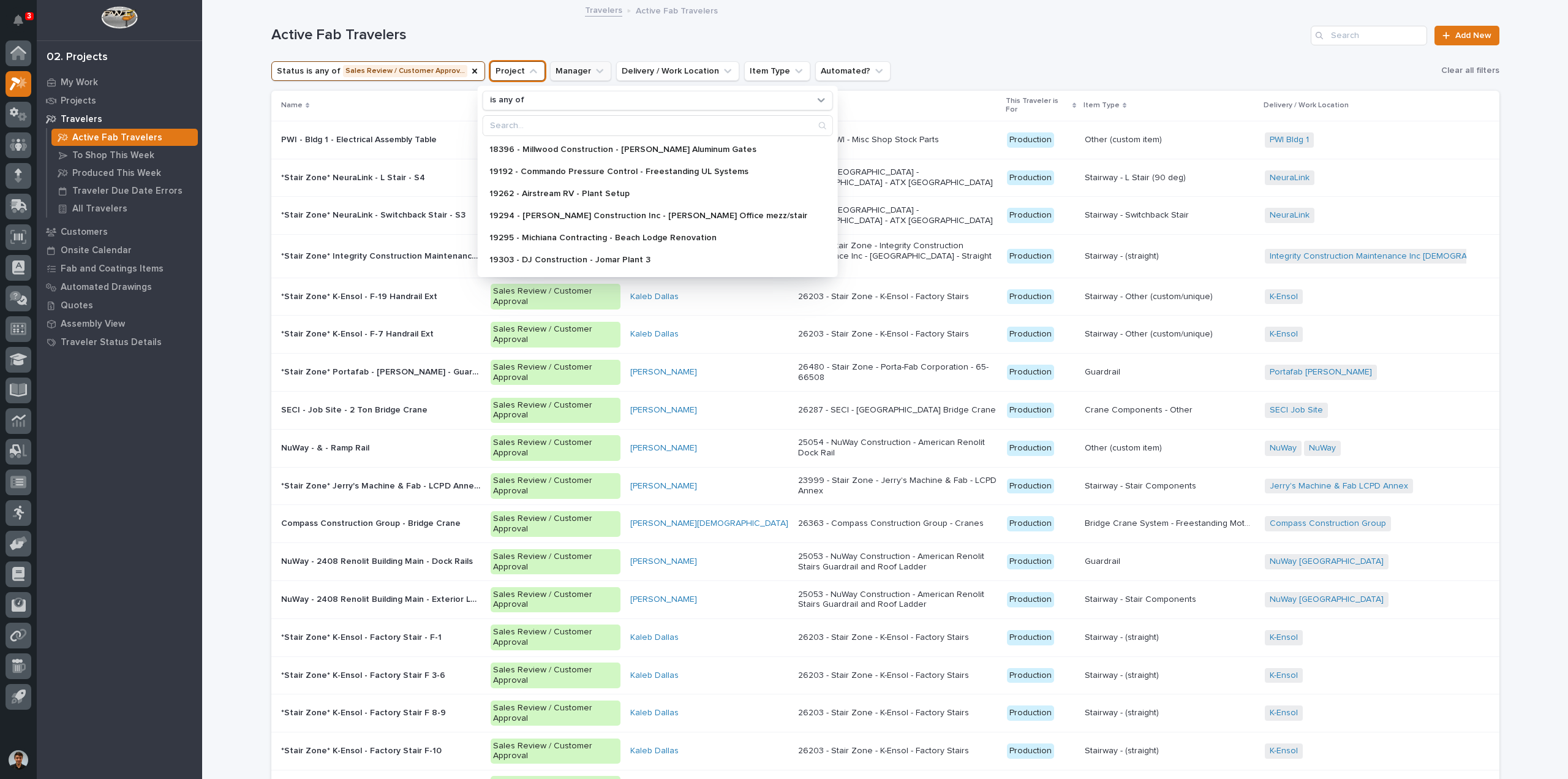
click at [550, 67] on button "Manager" at bounding box center [581, 71] width 61 height 19
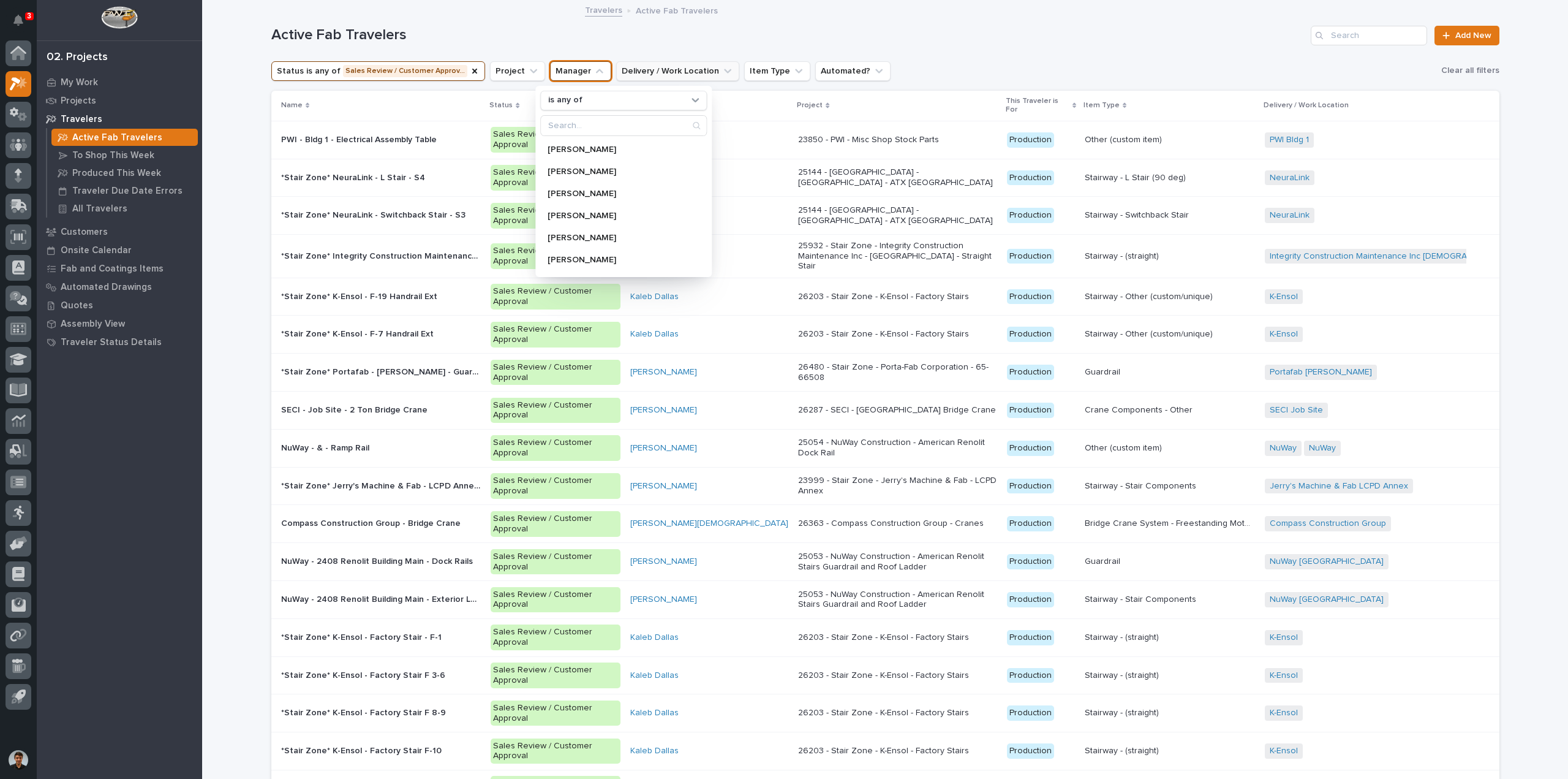
click at [631, 66] on button "Delivery / Work Location" at bounding box center [678, 71] width 123 height 19
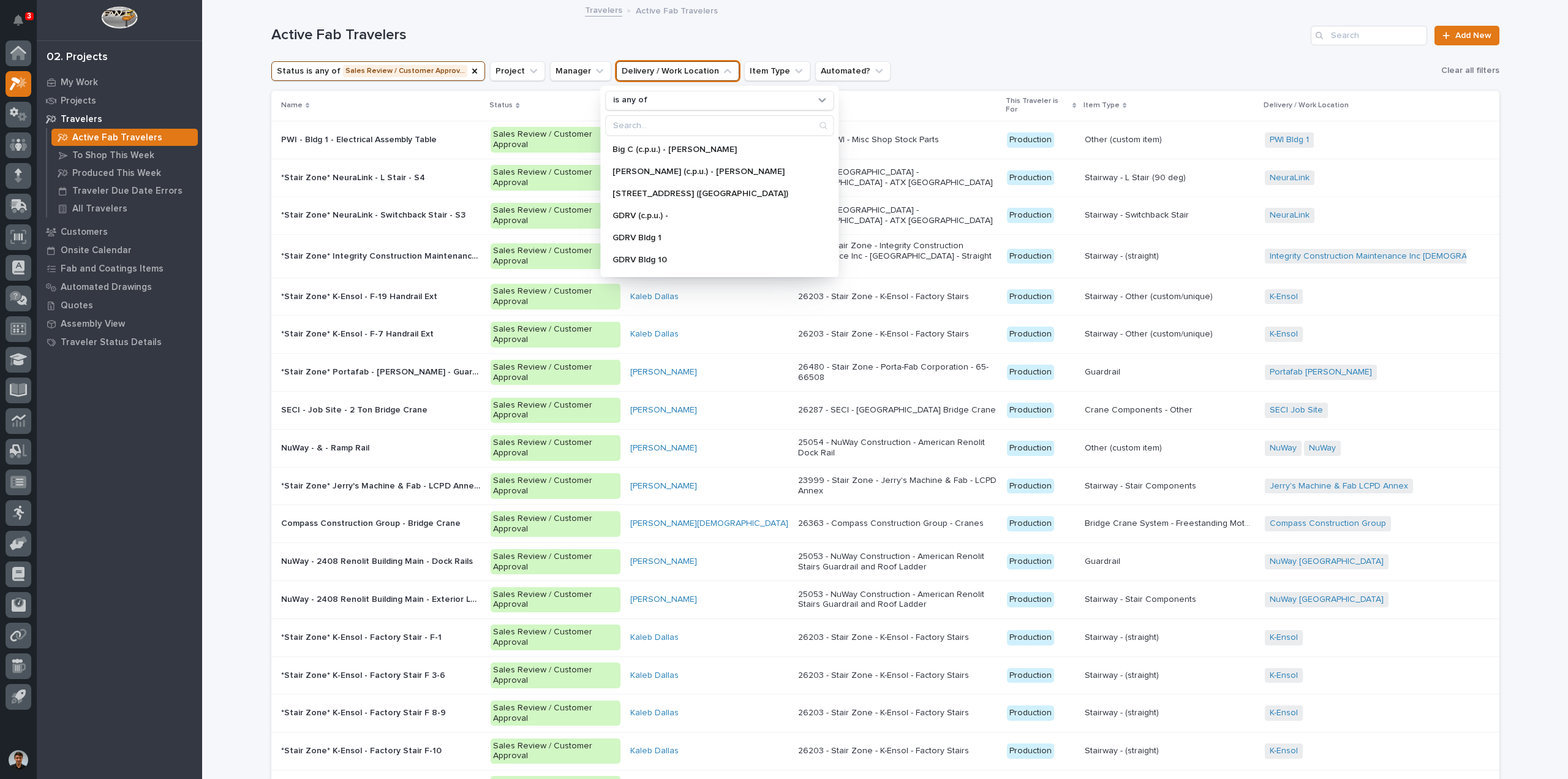
click at [713, 65] on button "Delivery / Work Location" at bounding box center [678, 71] width 123 height 19
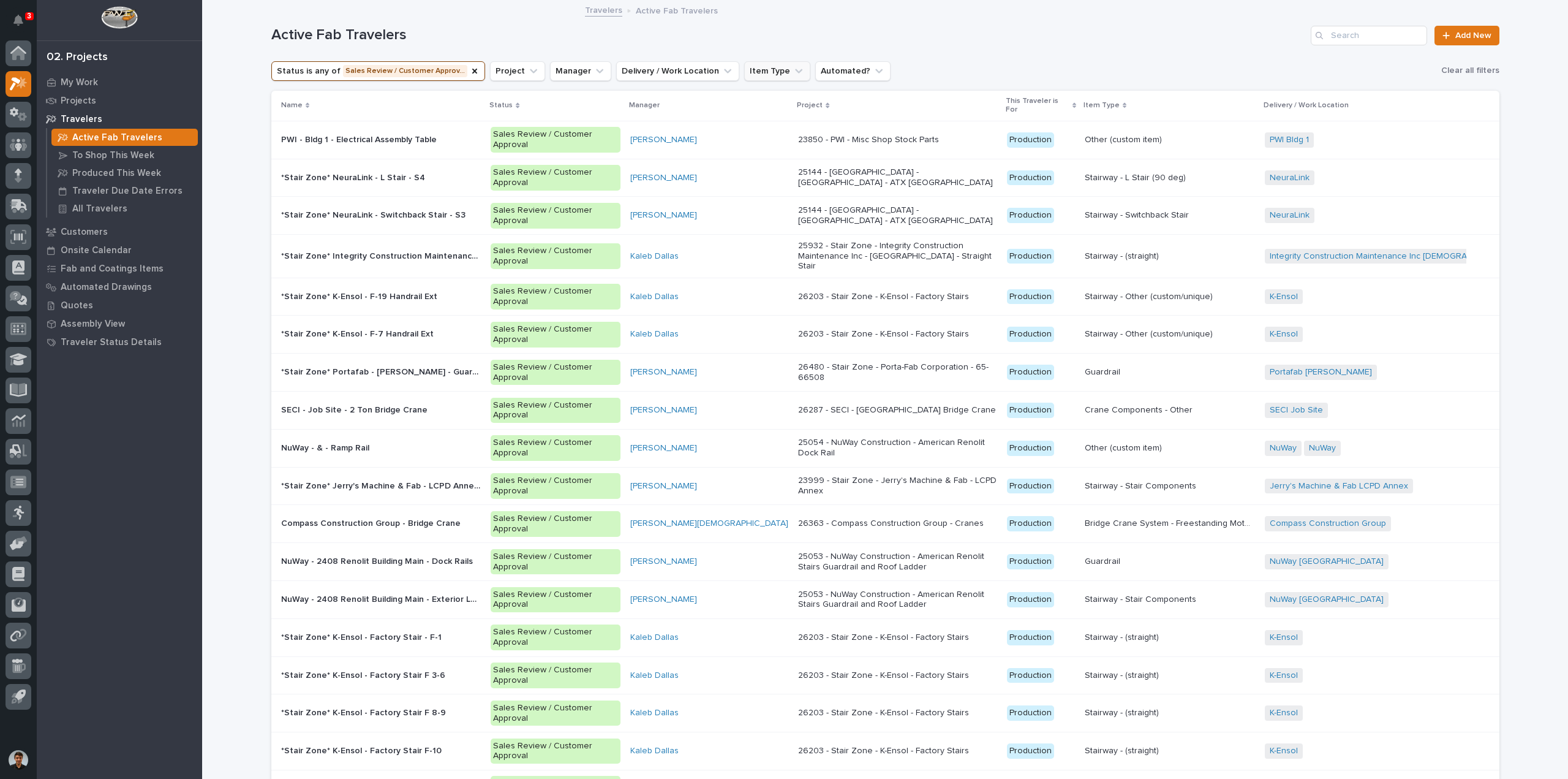
click at [748, 66] on button "Item Type" at bounding box center [778, 71] width 66 height 19
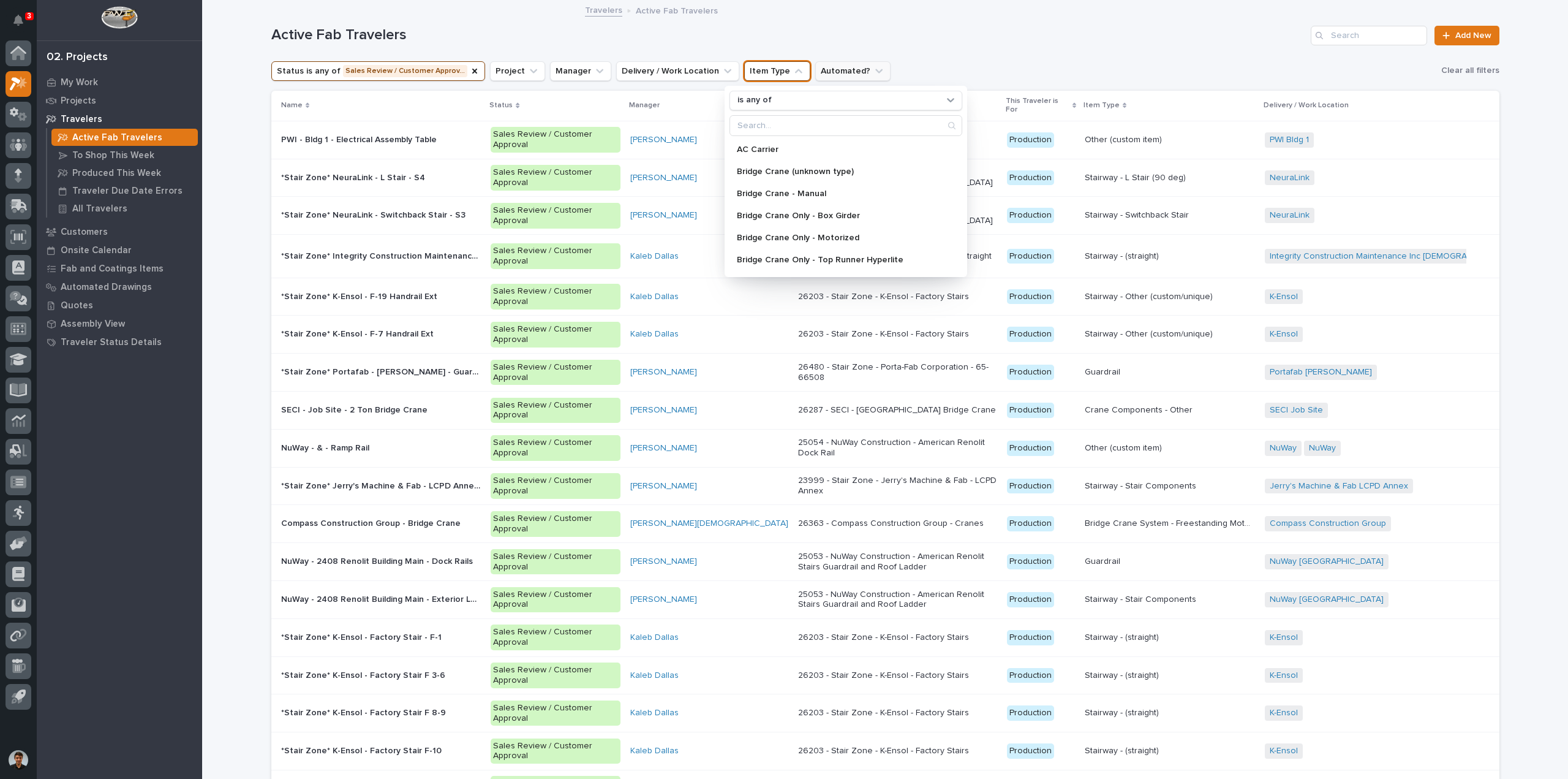
click at [826, 68] on button "Automated?" at bounding box center [853, 71] width 75 height 19
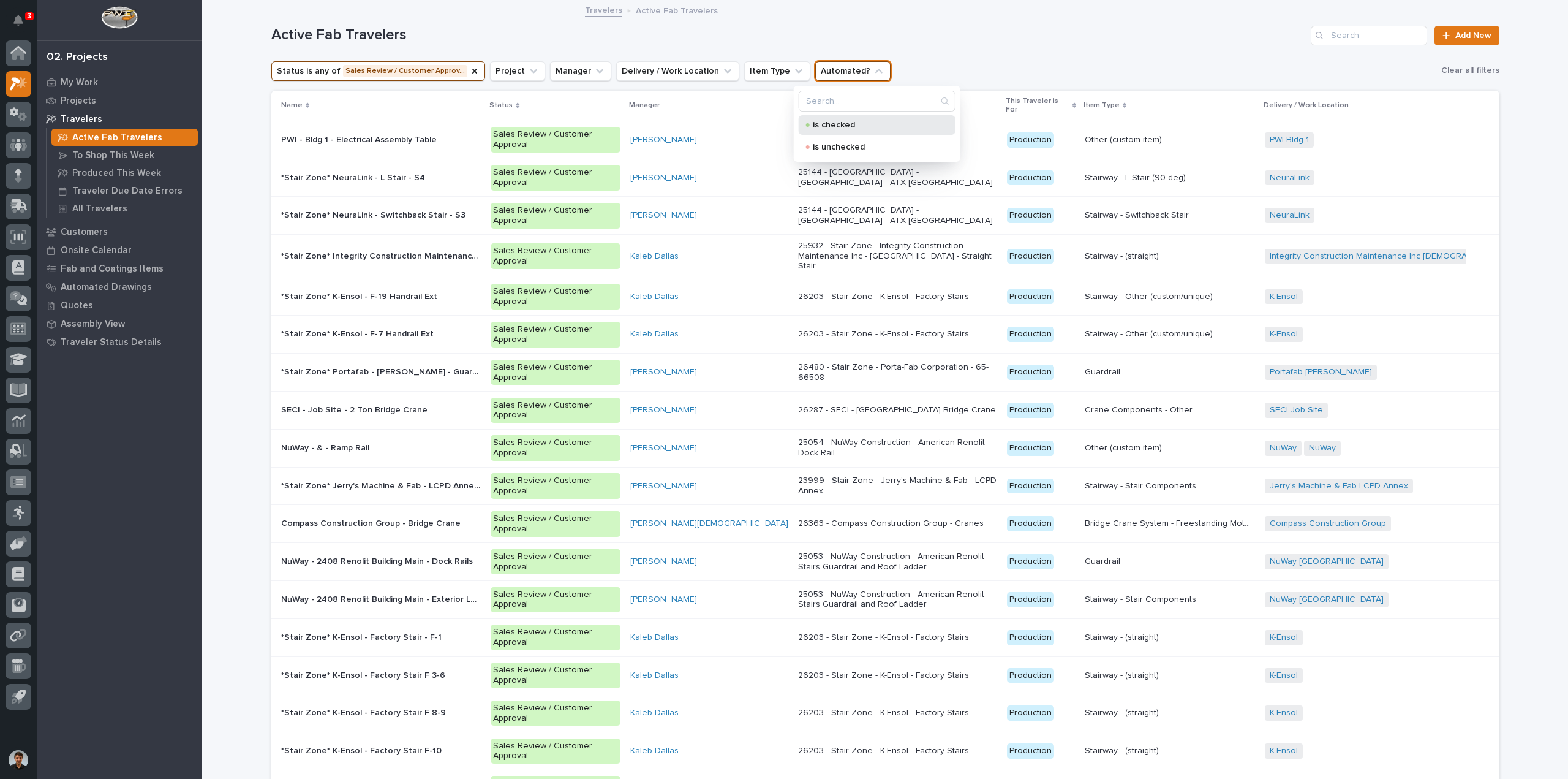
click at [823, 123] on p "is checked" at bounding box center [874, 125] width 123 height 8
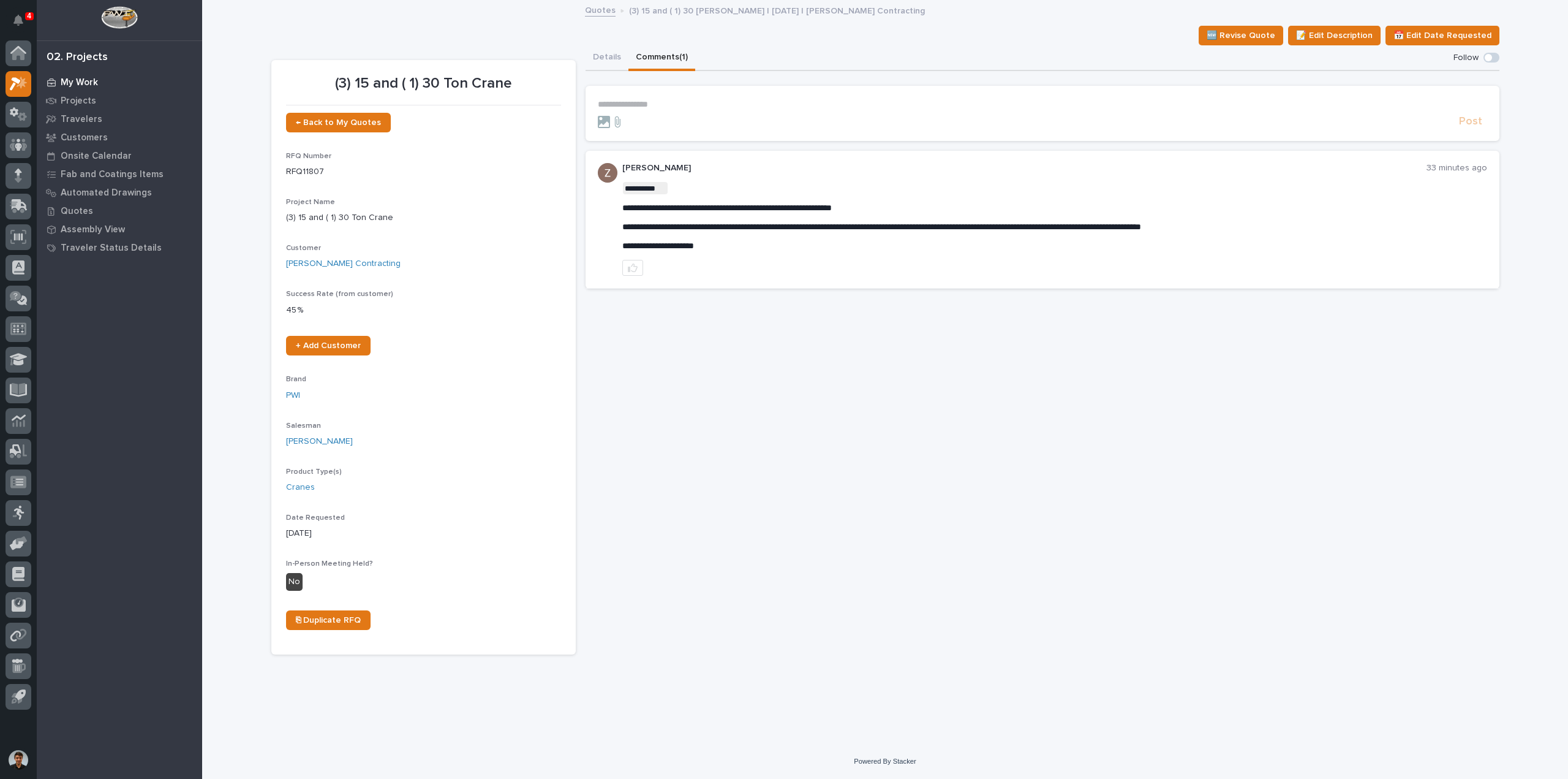
click at [87, 80] on p "My Work" at bounding box center [79, 82] width 38 height 11
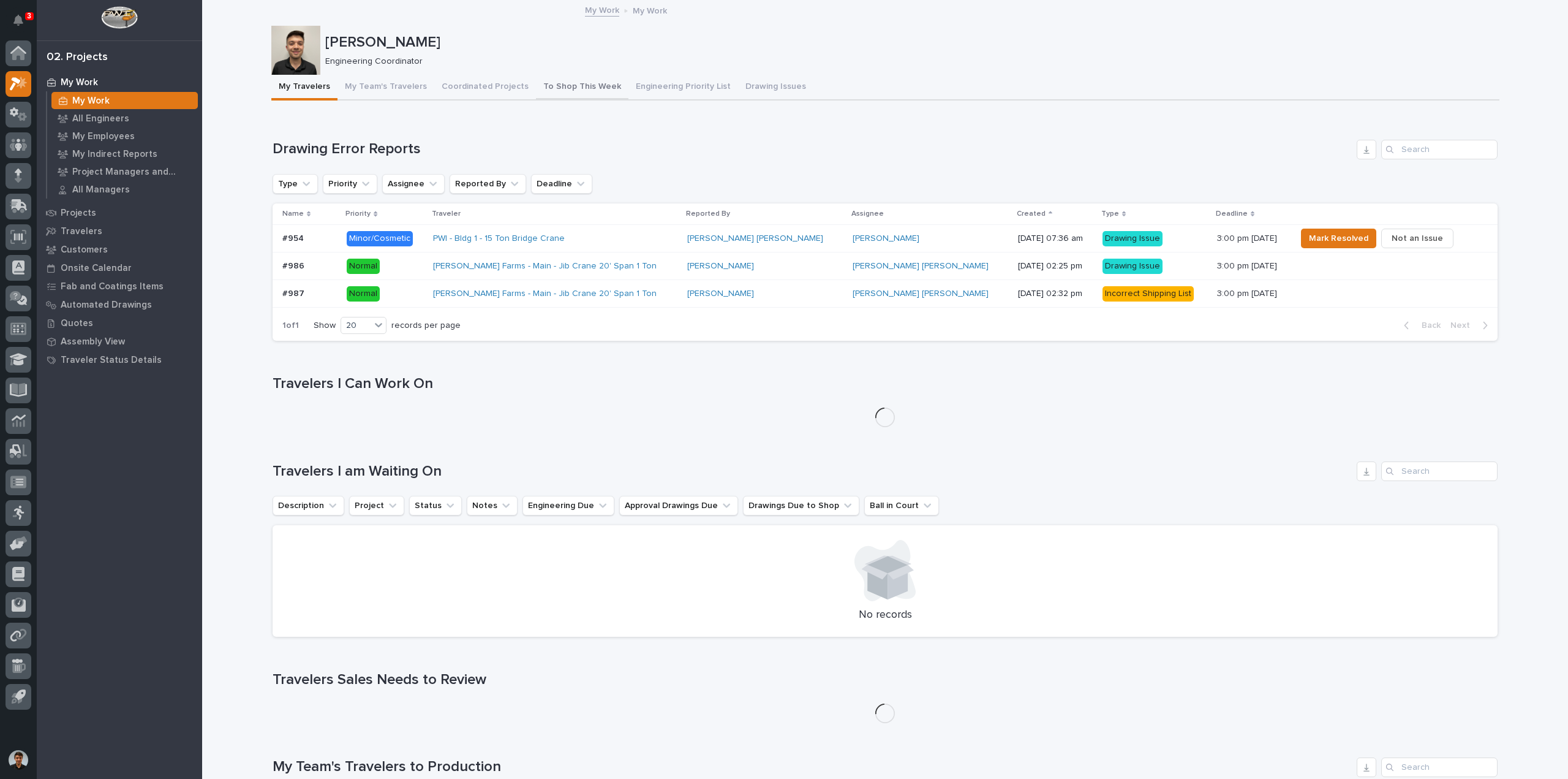
click at [546, 84] on button "To Shop This Week" at bounding box center [582, 88] width 93 height 26
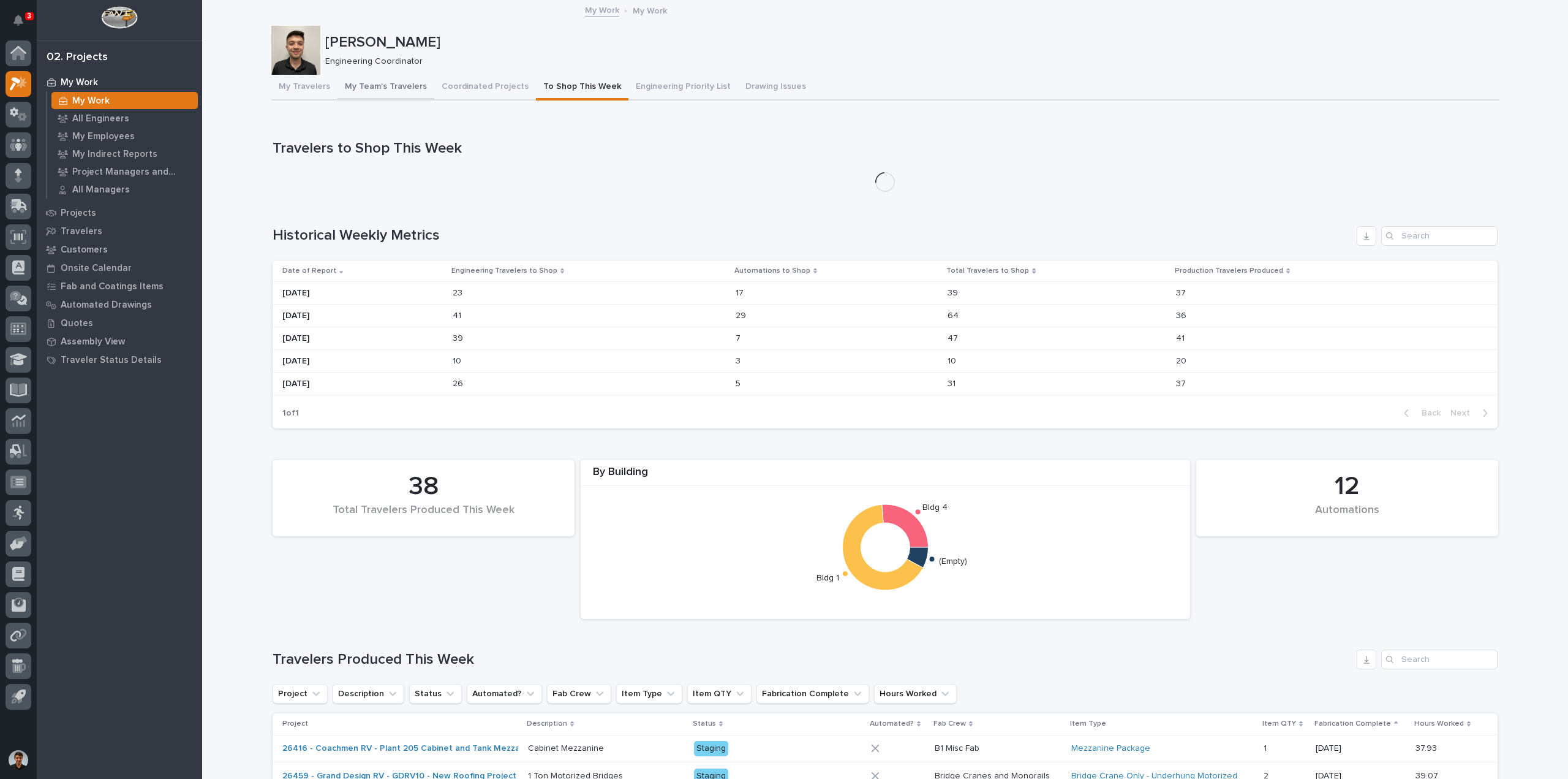
click at [401, 89] on button "My Team's Travelers" at bounding box center [386, 88] width 97 height 26
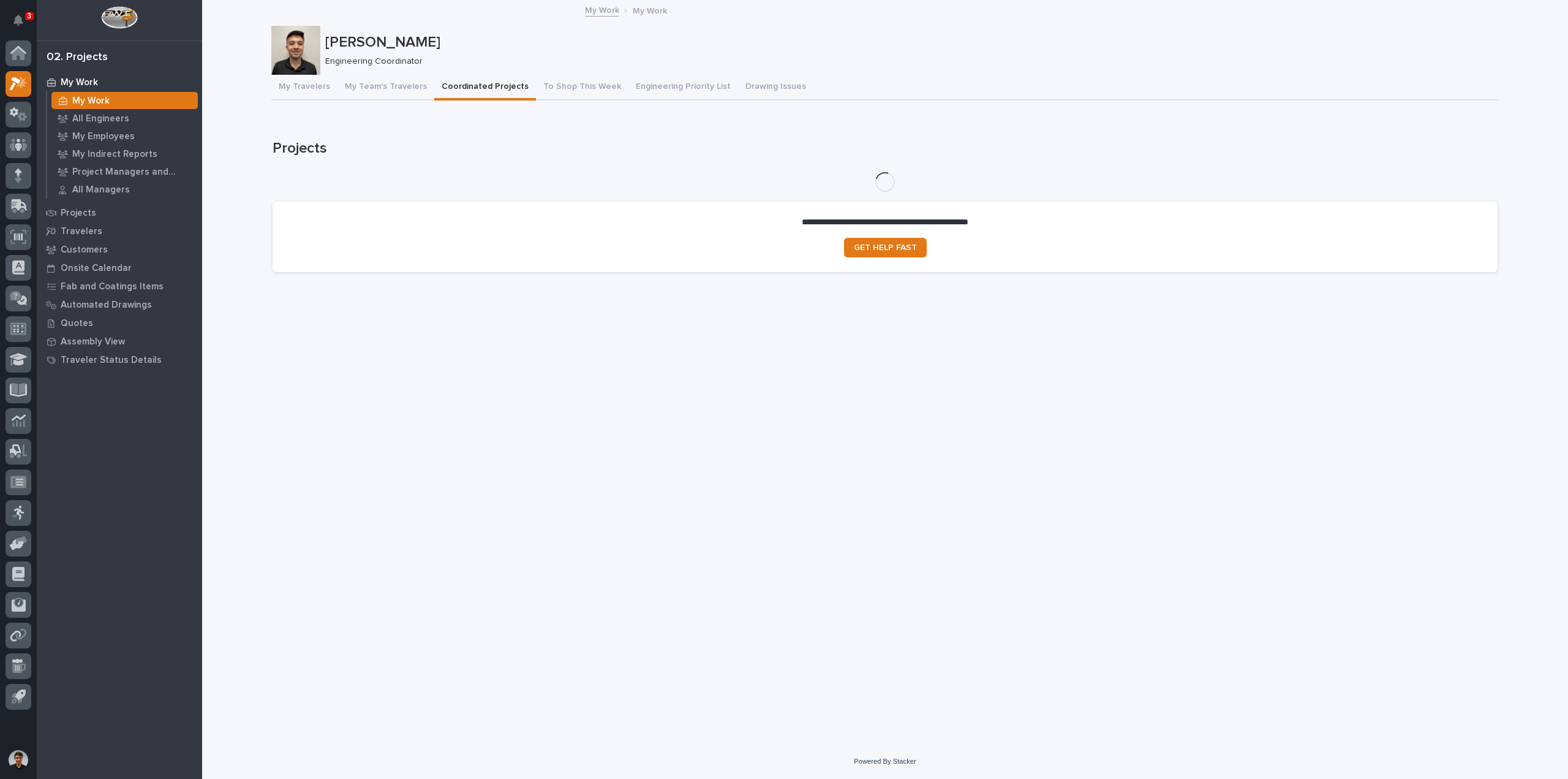
click at [463, 82] on button "Coordinated Projects" at bounding box center [485, 88] width 102 height 26
click at [681, 93] on button "Engineering Priority List" at bounding box center [683, 88] width 110 height 26
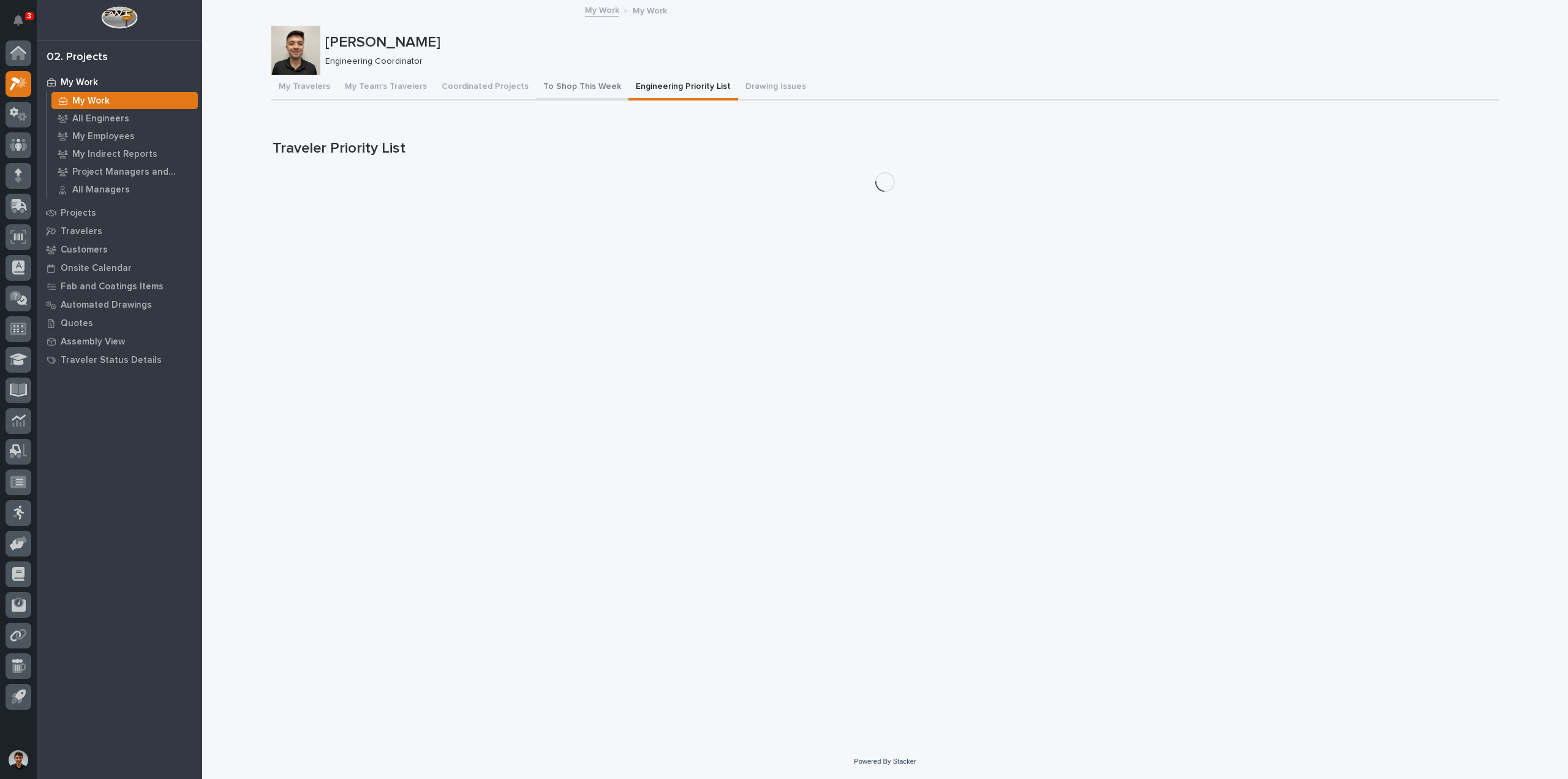
click at [570, 97] on button "To Shop This Week" at bounding box center [582, 88] width 93 height 26
